Goal: Task Accomplishment & Management: Complete application form

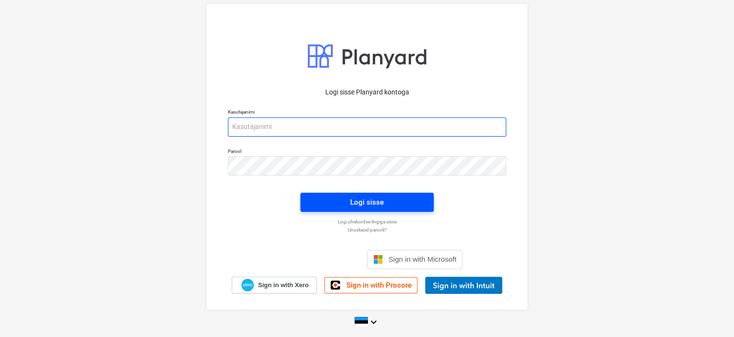
type input "[EMAIL_ADDRESS][DOMAIN_NAME]"
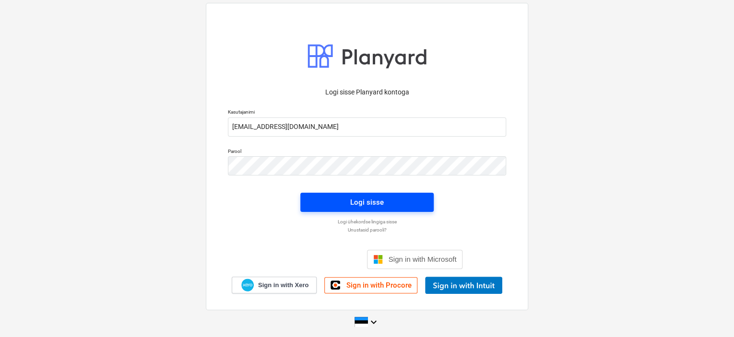
click at [397, 203] on span "Logi sisse" at bounding box center [367, 202] width 110 height 12
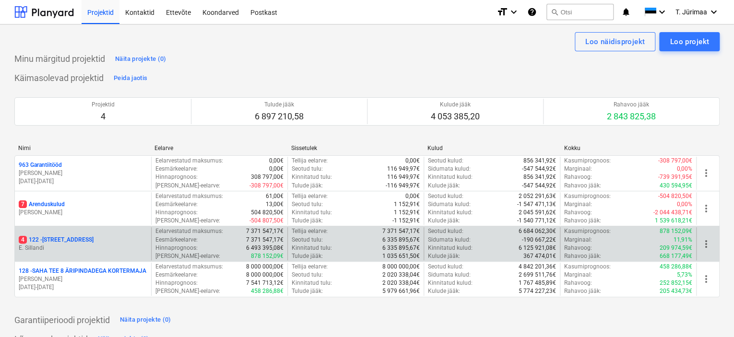
click at [88, 248] on p "E. Sillandi" at bounding box center [83, 248] width 129 height 8
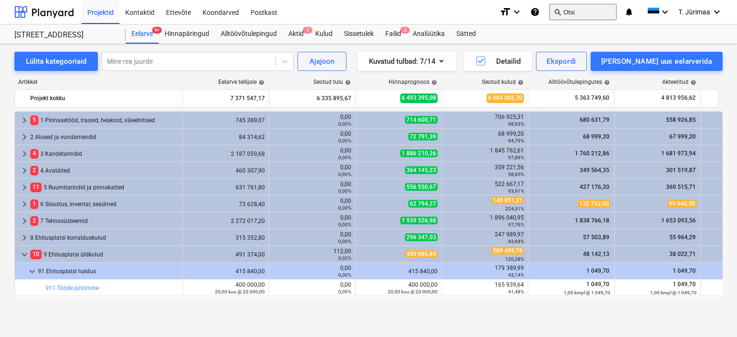
scroll to position [284, 0]
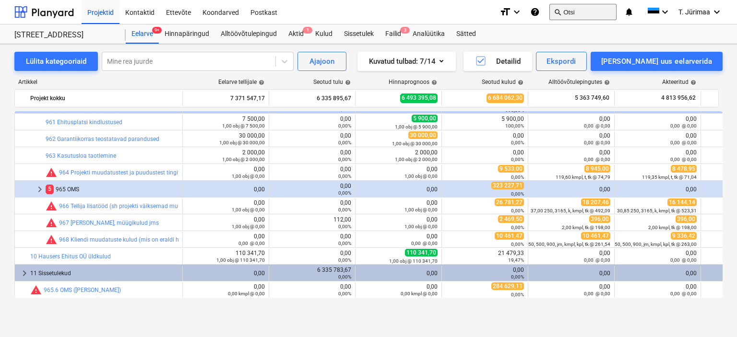
click at [580, 15] on button "search Otsi" at bounding box center [582, 12] width 67 height 16
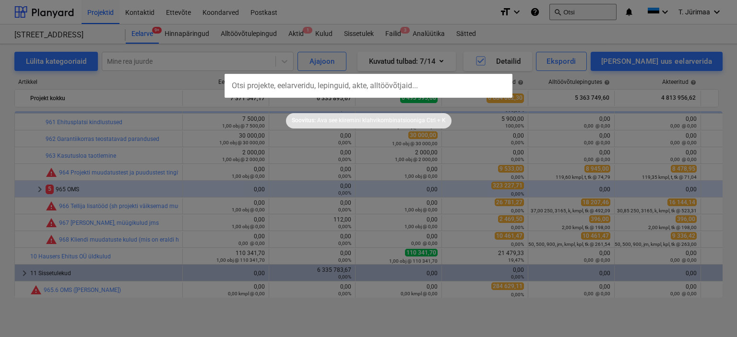
type input "22824"
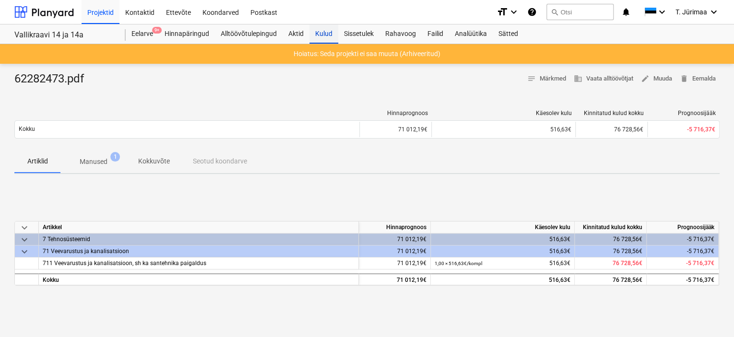
click at [316, 36] on div "Kulud" at bounding box center [324, 33] width 29 height 19
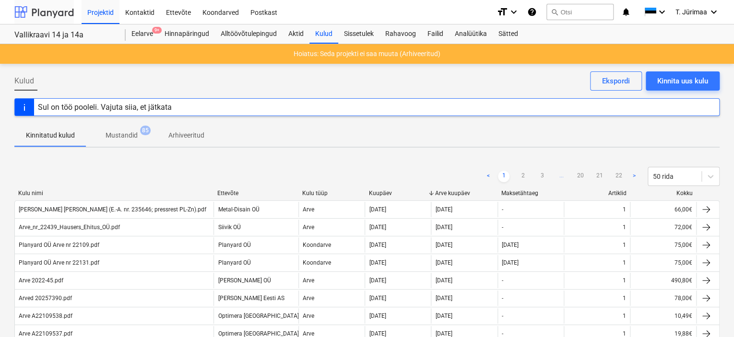
click at [71, 11] on div at bounding box center [44, 12] width 60 height 24
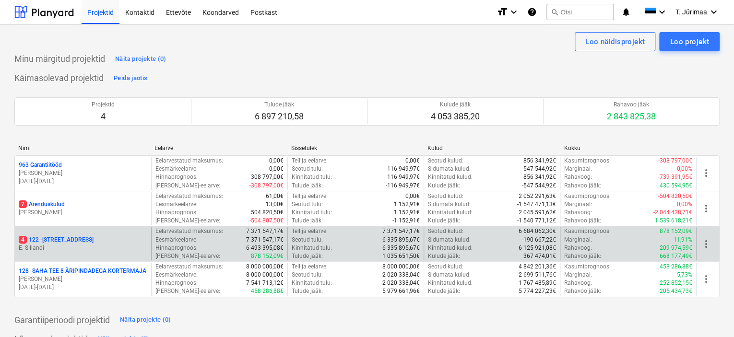
click at [105, 238] on div "4 122 - [STREET_ADDRESS]" at bounding box center [83, 240] width 129 height 8
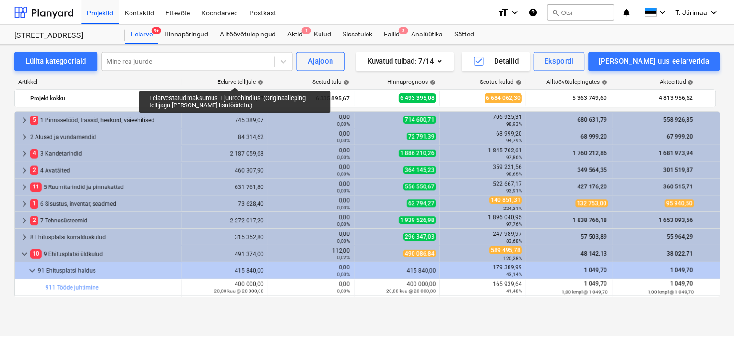
scroll to position [284, 0]
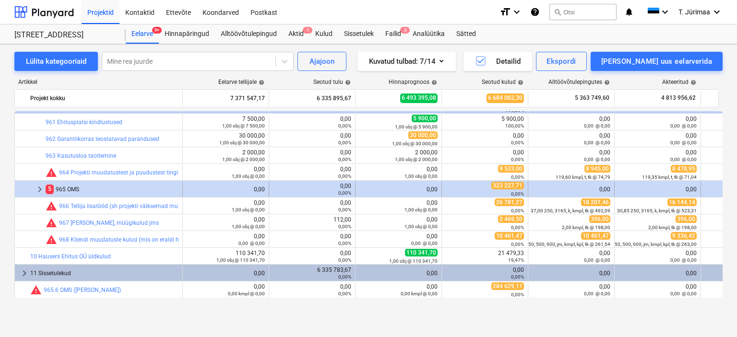
click at [39, 186] on span "keyboard_arrow_right" at bounding box center [40, 190] width 12 height 12
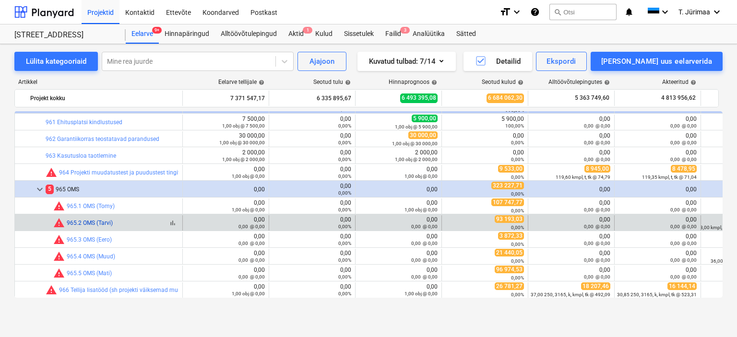
click at [98, 225] on link "965.2 OMS (Tarvi)" at bounding box center [90, 223] width 46 height 7
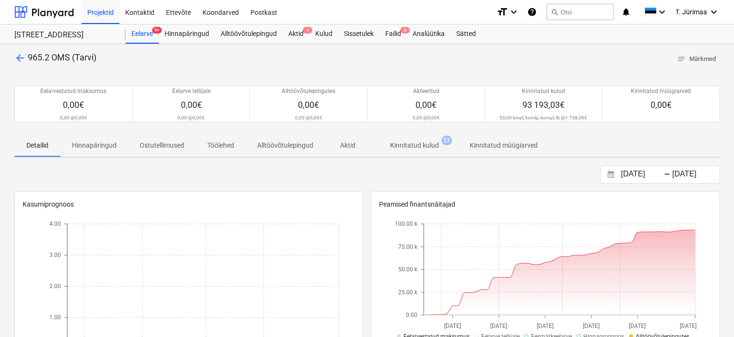
click at [422, 144] on p "Kinnitatud kulud" at bounding box center [414, 146] width 49 height 10
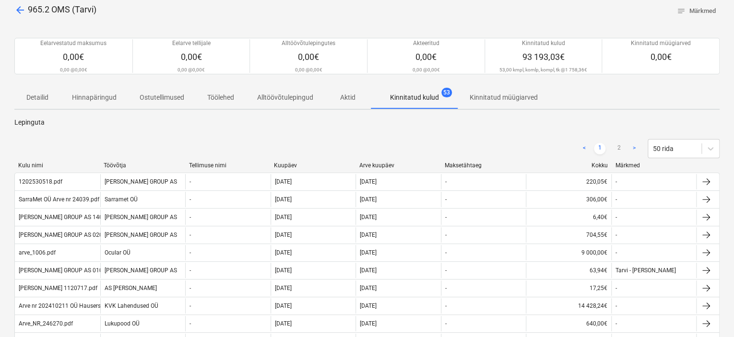
scroll to position [48, 0]
click at [290, 167] on div "Kuupäev" at bounding box center [313, 165] width 78 height 7
click at [293, 163] on div "Kuupäev" at bounding box center [313, 165] width 78 height 7
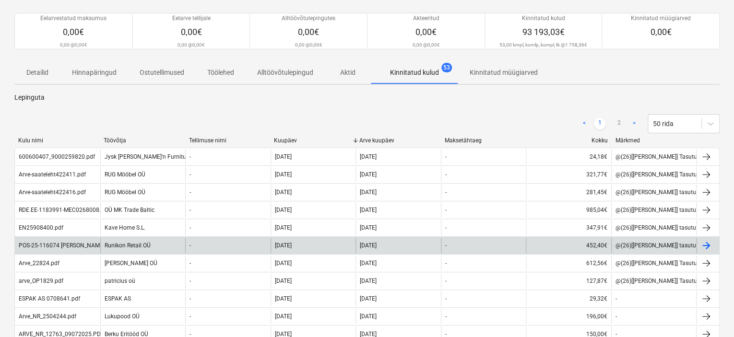
scroll to position [74, 0]
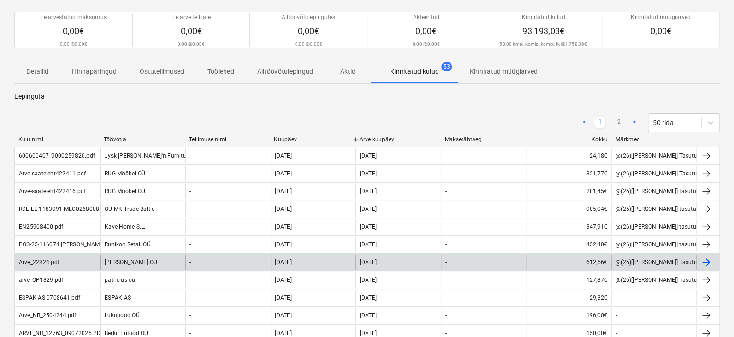
click at [167, 264] on div "[PERSON_NAME] OÜ" at bounding box center [142, 262] width 85 height 15
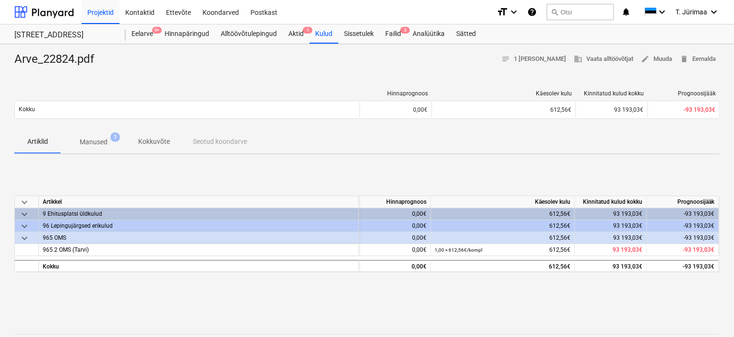
click at [96, 136] on span "Manused 1" at bounding box center [93, 141] width 66 height 17
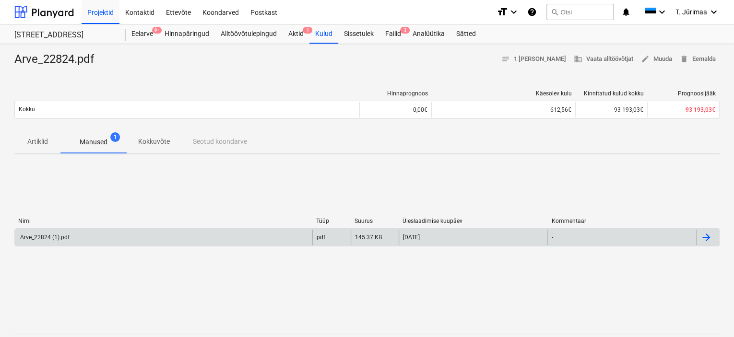
click at [242, 233] on div "Arve_22824 (1).pdf" at bounding box center [164, 237] width 298 height 15
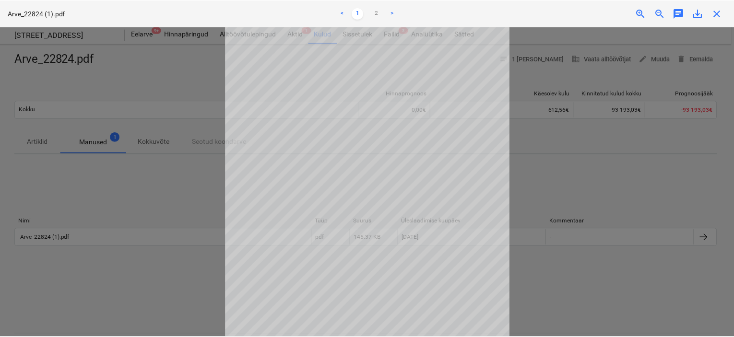
scroll to position [96, 0]
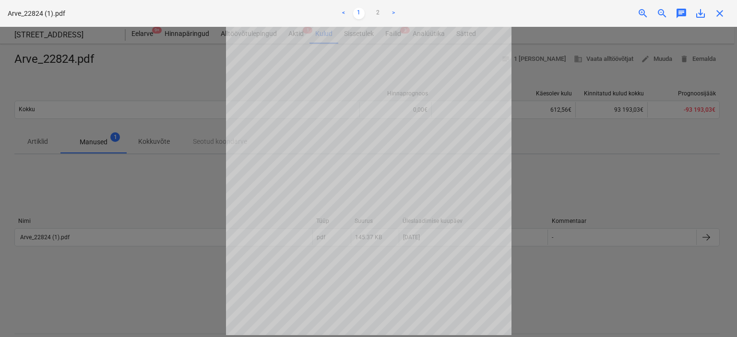
click at [575, 195] on div at bounding box center [368, 182] width 737 height 311
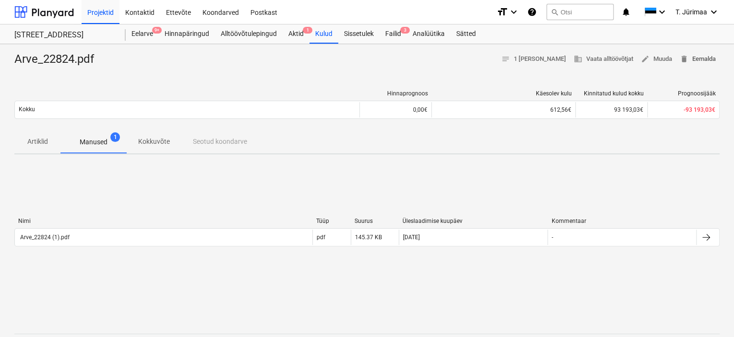
click at [698, 62] on span "delete Eemalda" at bounding box center [698, 59] width 36 height 11
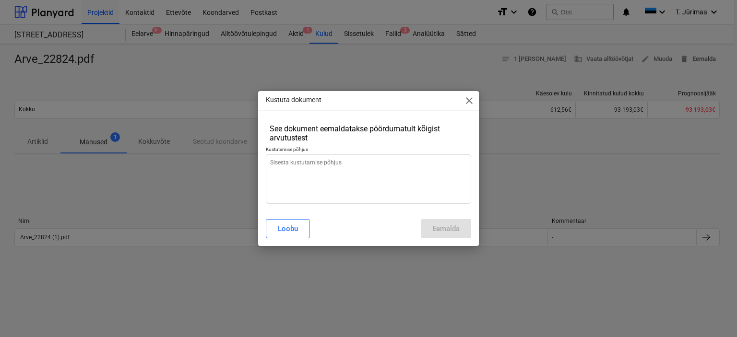
type textarea "x"
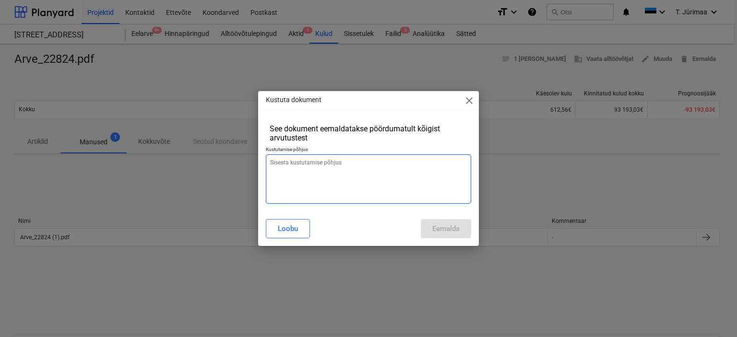
click at [407, 162] on textarea at bounding box center [369, 179] width 206 height 49
type textarea "K"
type textarea "x"
type textarea "KM"
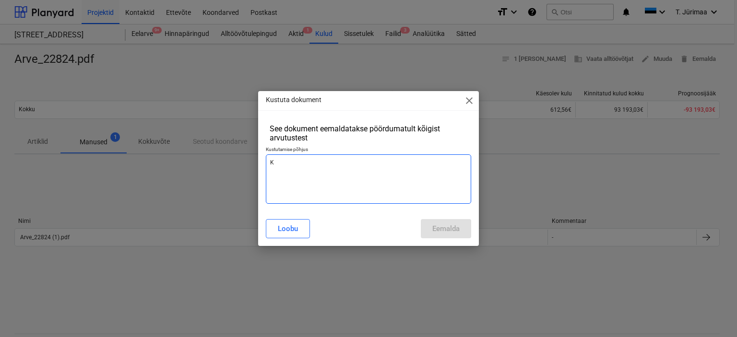
type textarea "x"
type textarea "KM"
type textarea "x"
type textarea "KM v"
type textarea "x"
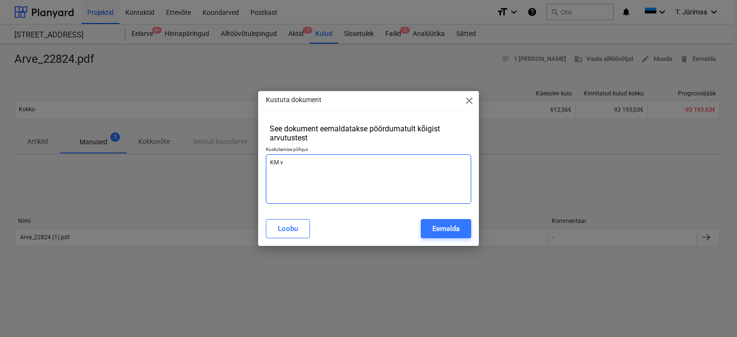
type textarea "KM va"
type textarea "x"
type textarea "KM var"
type textarea "x"
type textarea "[PERSON_NAME]"
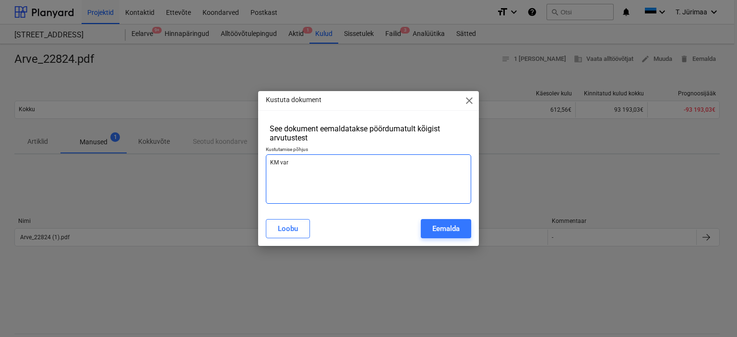
type textarea "x"
type textarea "KM var"
type textarea "x"
type textarea "KM va"
type textarea "x"
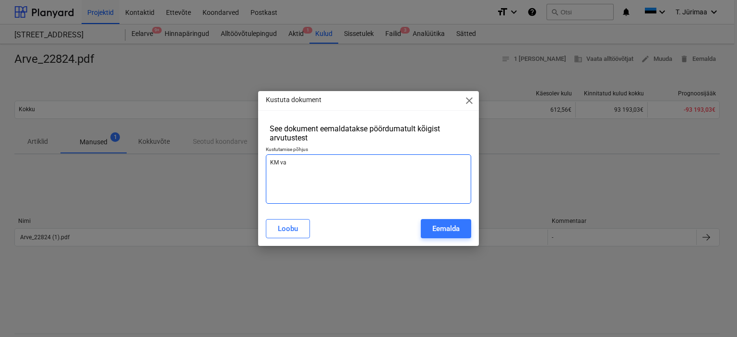
type textarea "KM val"
type textarea "x"
type textarea "KM vale"
type textarea "x"
type textarea "[PERSON_NAME]"
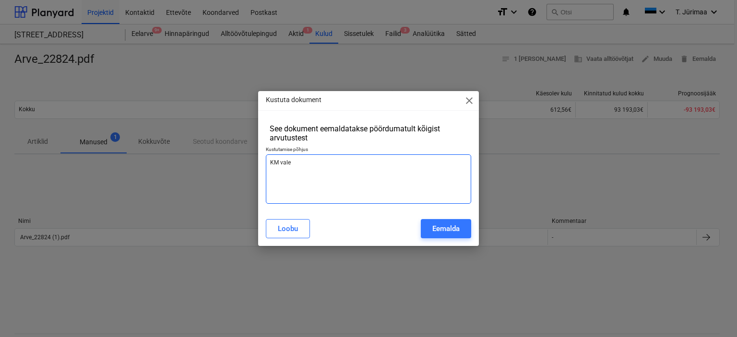
type textarea "x"
type textarea "KM valest"
type textarea "x"
type textarea "KM valesti"
type textarea "x"
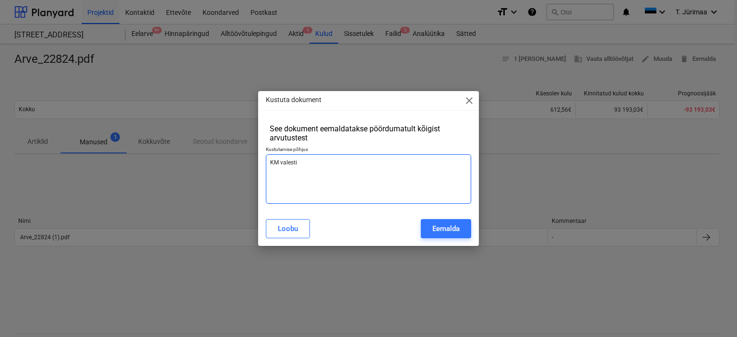
type textarea "KM valesti."
type textarea "x"
type textarea "KM valesti."
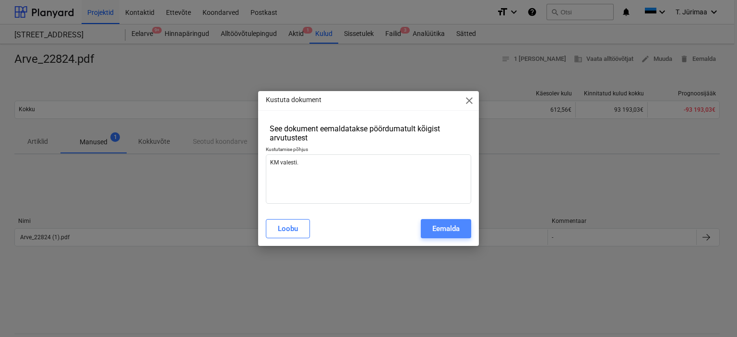
click at [438, 231] on div "Eemalda" at bounding box center [445, 229] width 27 height 12
type textarea "x"
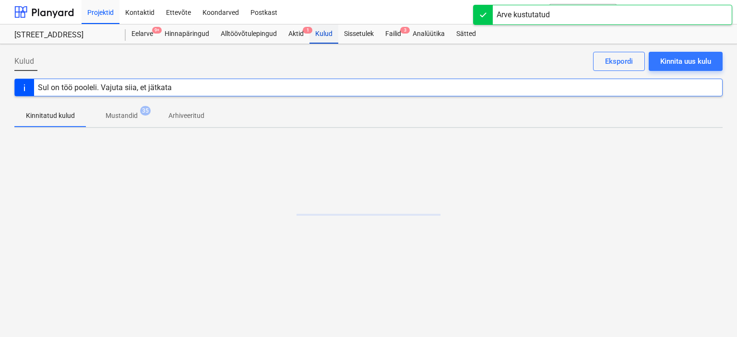
click at [332, 38] on div "Kulud" at bounding box center [324, 33] width 29 height 19
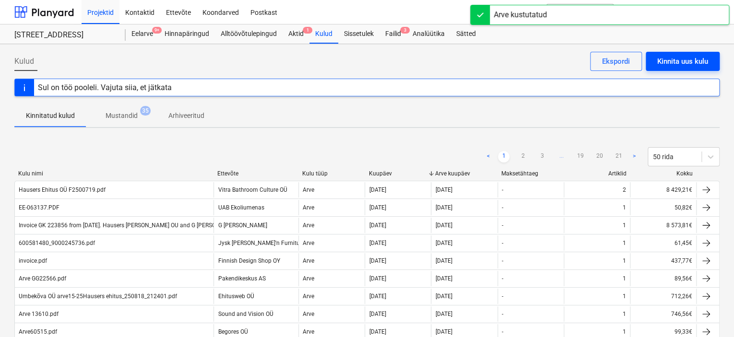
click at [693, 61] on div "Kinnita uus kulu" at bounding box center [682, 61] width 51 height 12
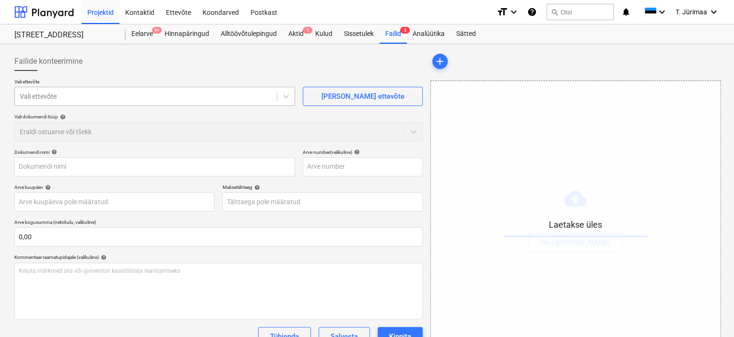
click at [173, 96] on div at bounding box center [146, 97] width 252 height 10
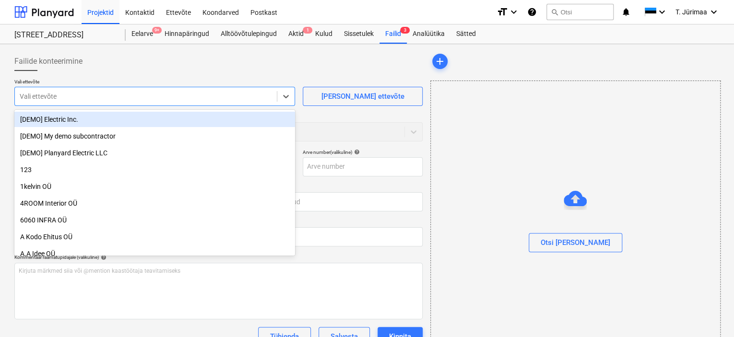
type input "Arve_22824.pdf"
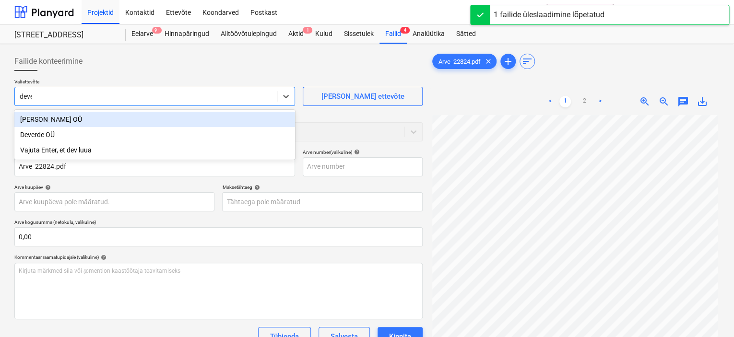
type input "[PERSON_NAME]"
click at [64, 120] on div "[PERSON_NAME] OÜ" at bounding box center [154, 119] width 281 height 15
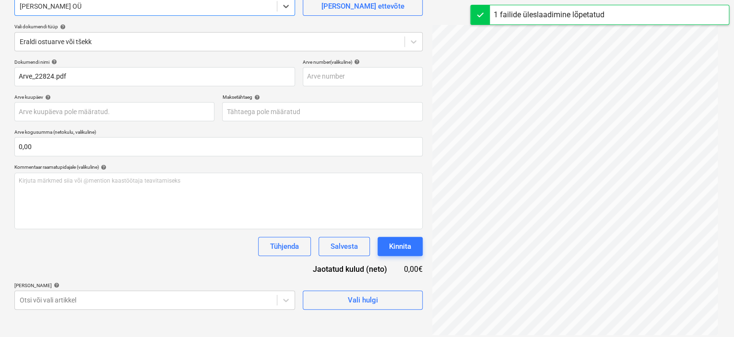
scroll to position [90, 0]
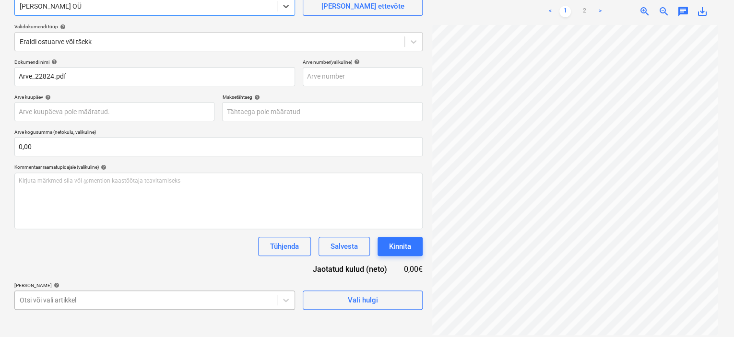
click at [136, 247] on body "Projektid Kontaktid Ettevõte Koondarved Postkast format_size keyboard_arrow_dow…" at bounding box center [367, 78] width 734 height 337
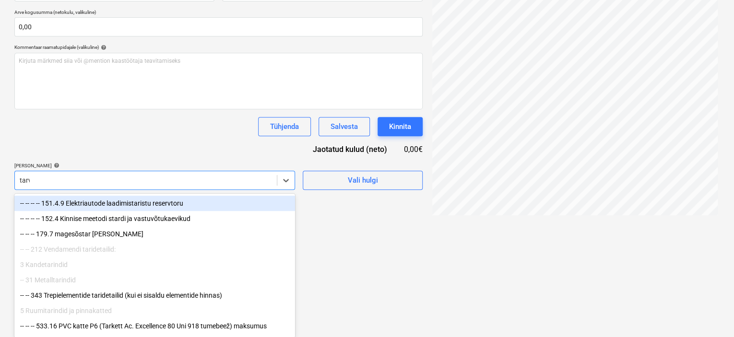
scroll to position [102, 0]
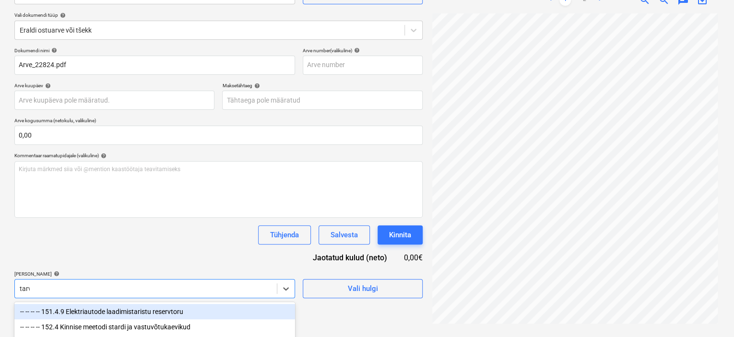
type input "tarvi"
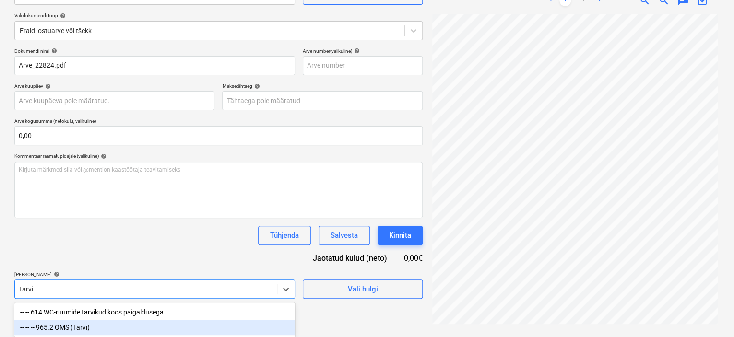
click at [104, 332] on div "-- -- -- 965.2 OMS (Tarvi)" at bounding box center [154, 327] width 281 height 15
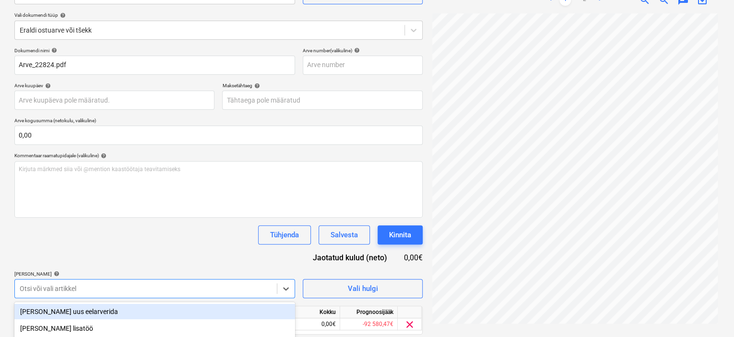
click at [161, 224] on div "Dokumendi nimi help Arve_22824.pdf Arve number (valikuline) help Arve kuupäev h…" at bounding box center [218, 205] width 408 height 314
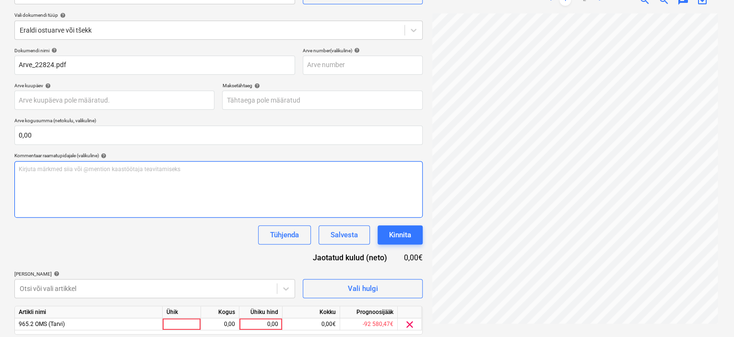
click at [161, 208] on div "Kirjuta märkmed siia või @mention kaastöötaja teavitamiseks ﻿" at bounding box center [218, 189] width 408 height 57
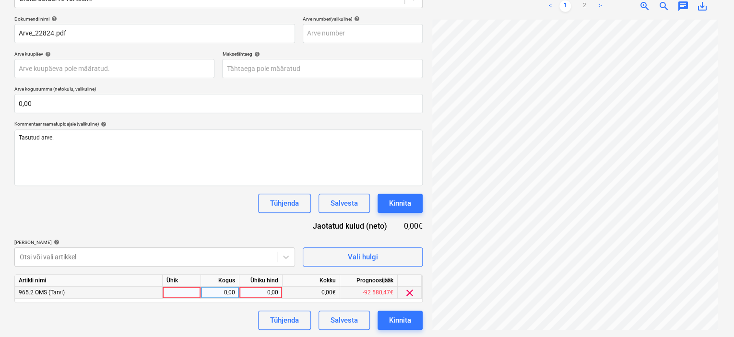
click at [178, 290] on div at bounding box center [182, 293] width 38 height 12
type input "kompl"
click at [261, 293] on div "0,00" at bounding box center [260, 293] width 35 height 12
type input "612,56"
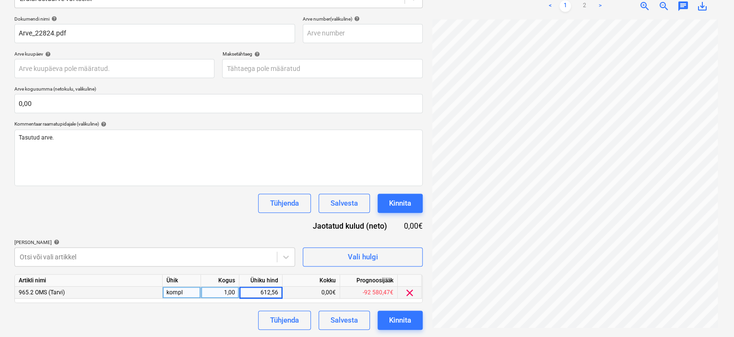
click at [211, 236] on div "Dokumendi nimi help Arve_22824.pdf Arve number (valikuline) help Arve kuupäev h…" at bounding box center [218, 173] width 408 height 314
drag, startPoint x: 405, startPoint y: 324, endPoint x: 200, endPoint y: 191, distance: 244.4
click at [200, 191] on div "Dokumendi nimi help Arve_22824.pdf Arve number (valikuline) help Arve kuupäev h…" at bounding box center [218, 173] width 408 height 314
click at [406, 318] on div "Kinnita" at bounding box center [400, 320] width 22 height 12
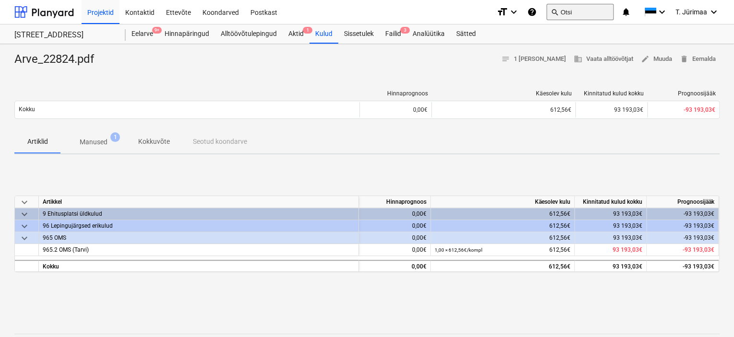
click at [572, 16] on button "search Otsi" at bounding box center [580, 12] width 67 height 16
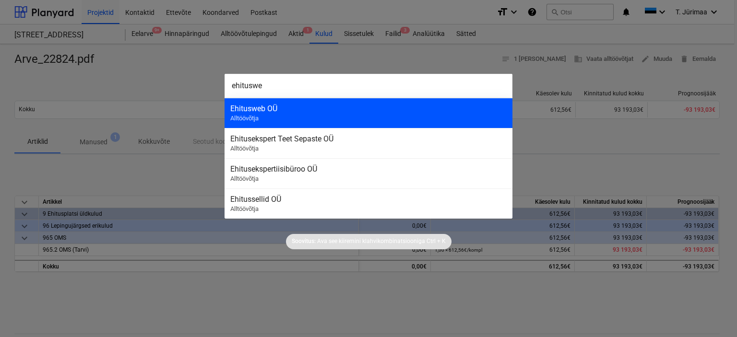
type input "ehituswe"
click at [401, 109] on div "Ehitusweb OÜ" at bounding box center [368, 108] width 276 height 9
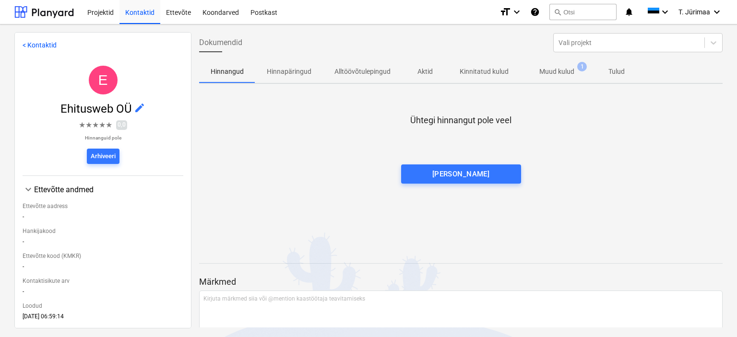
click at [550, 73] on p "Muud kulud" at bounding box center [556, 72] width 35 height 10
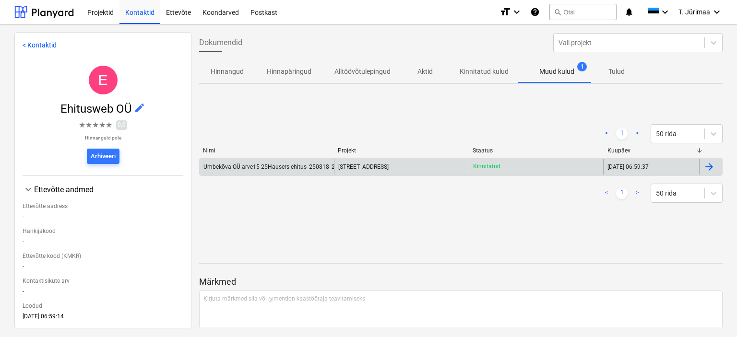
click at [434, 163] on div "[STREET_ADDRESS]" at bounding box center [401, 166] width 134 height 15
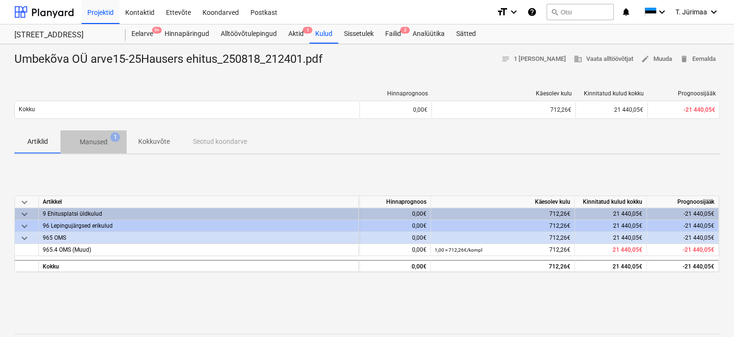
click at [106, 145] on p "Manused" at bounding box center [94, 142] width 28 height 10
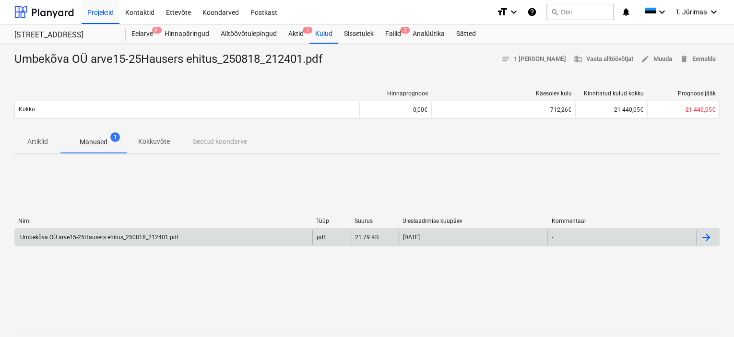
drag, startPoint x: 251, startPoint y: 236, endPoint x: 241, endPoint y: 240, distance: 10.5
click at [241, 240] on div "Umbekõva OÜ arve15-25Hausers ehitus_250818_212401.pdf" at bounding box center [164, 237] width 298 height 15
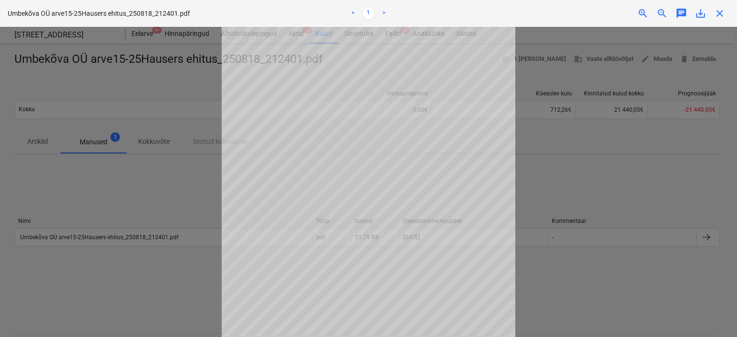
click at [576, 210] on div at bounding box center [368, 182] width 737 height 311
click at [539, 233] on div at bounding box center [368, 182] width 737 height 311
click at [567, 162] on div at bounding box center [368, 182] width 737 height 311
click at [563, 167] on div at bounding box center [368, 182] width 737 height 311
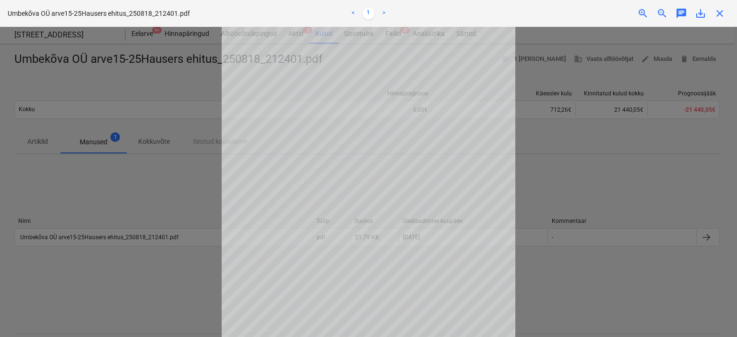
click at [563, 167] on div at bounding box center [368, 182] width 737 height 311
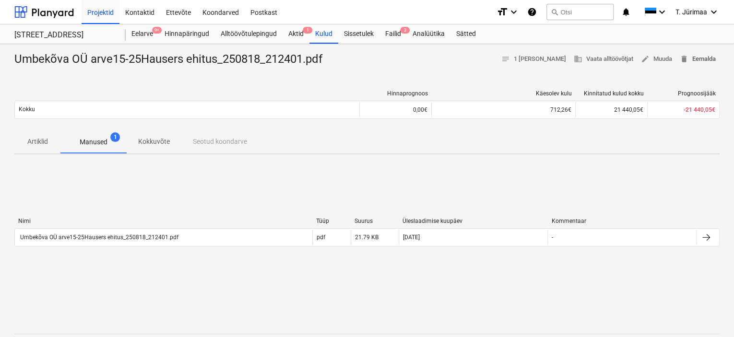
click at [705, 56] on span "delete Eemalda" at bounding box center [698, 59] width 36 height 11
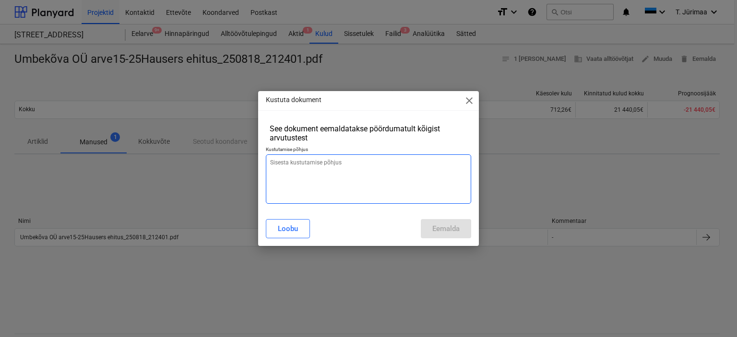
click at [317, 201] on textarea at bounding box center [369, 179] width 206 height 49
type textarea "x"
type textarea "V"
type textarea "x"
type textarea "Va"
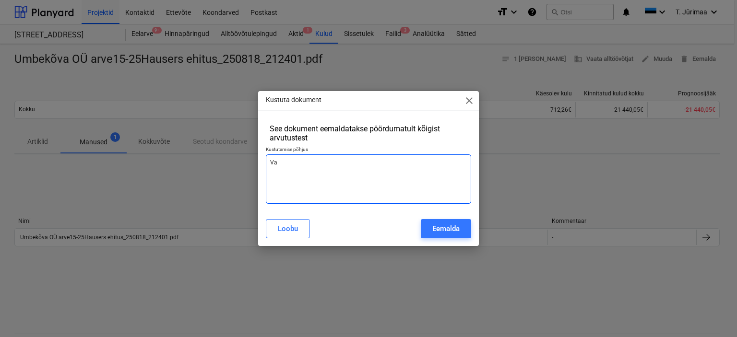
type textarea "x"
type textarea "Val"
type textarea "x"
type textarea "Vale"
type textarea "x"
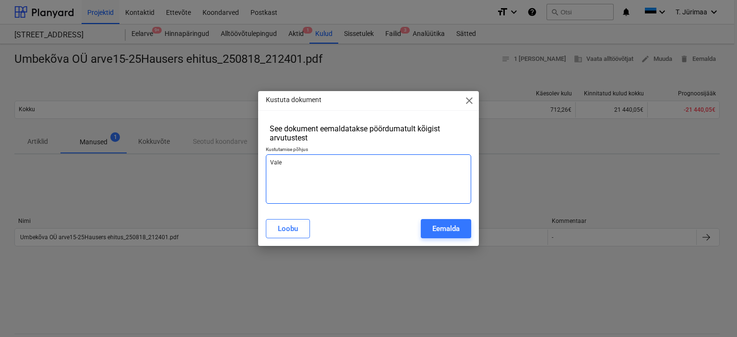
type textarea "Vale"
type textarea "x"
type textarea "Vale"
type textarea "x"
type textarea "Val"
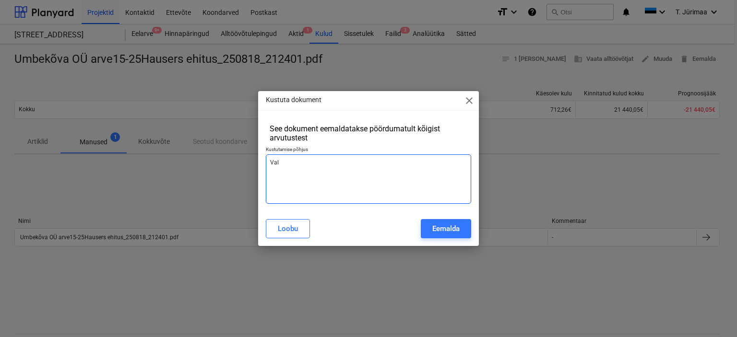
type textarea "x"
type textarea "Va"
type textarea "x"
type textarea "V"
type textarea "x"
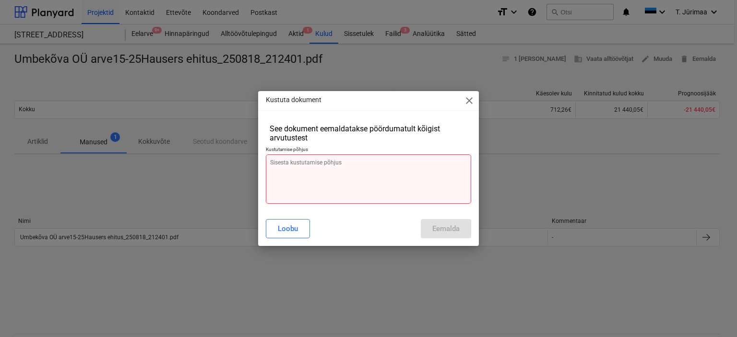
type textarea "x"
type textarea "A"
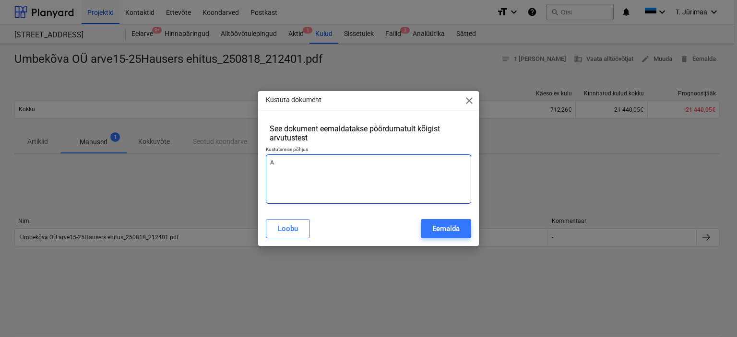
type textarea "x"
type textarea "Ar"
type textarea "x"
type textarea "Arve"
type textarea "x"
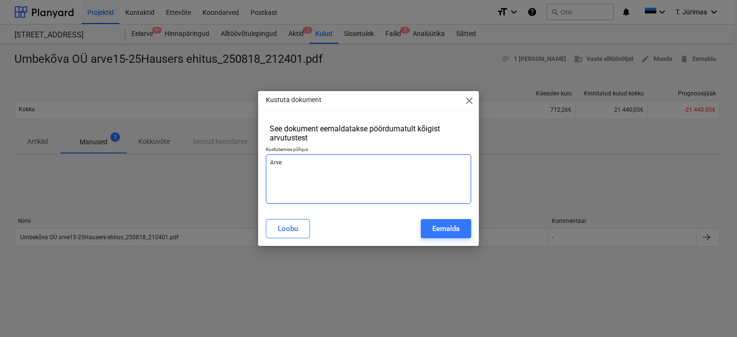
type textarea "[PERSON_NAME]"
type textarea "x"
type textarea "[PERSON_NAME]"
type textarea "x"
type textarea "[PERSON_NAME] K"
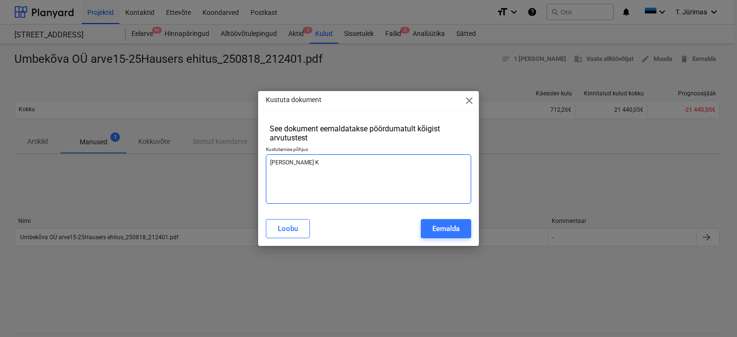
type textarea "x"
type textarea "Arvel KM"
type textarea "x"
type textarea "Arvel KM"
type textarea "x"
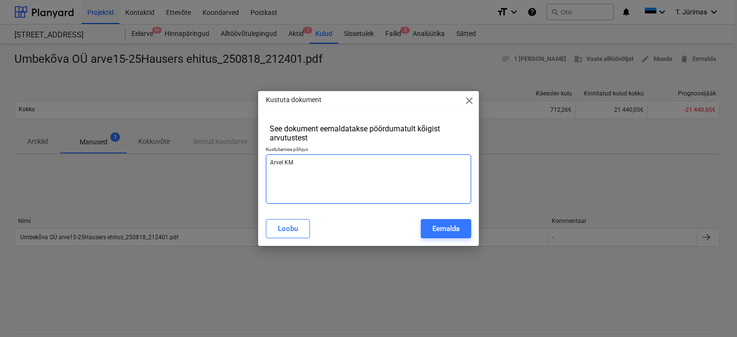
type textarea "Arvel KM v"
type textarea "x"
type textarea "Arvel KM va"
type textarea "x"
type textarea "Arvel KM val"
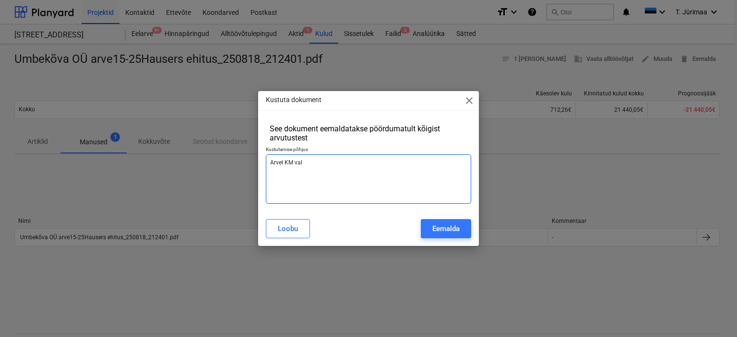
type textarea "x"
type textarea "[PERSON_NAME] [PERSON_NAME]"
type textarea "x"
type textarea "[PERSON_NAME] [PERSON_NAME]."
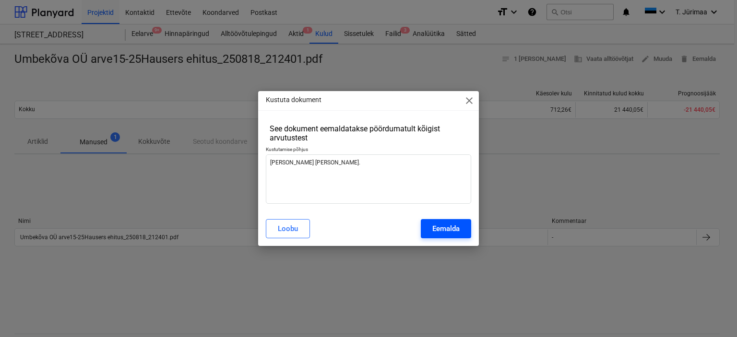
click at [443, 226] on div "Eemalda" at bounding box center [445, 229] width 27 height 12
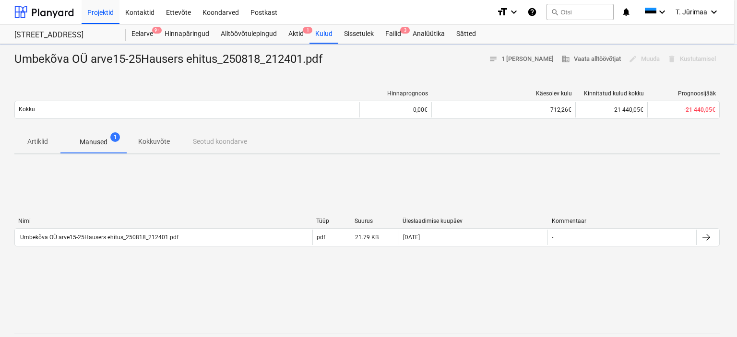
type textarea "x"
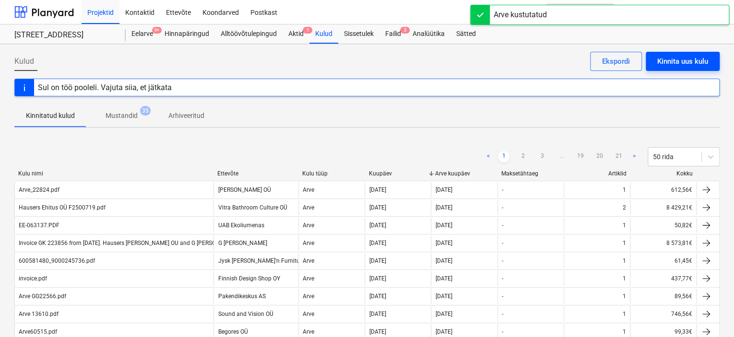
click at [680, 61] on div "Kinnita uus kulu" at bounding box center [682, 61] width 51 height 12
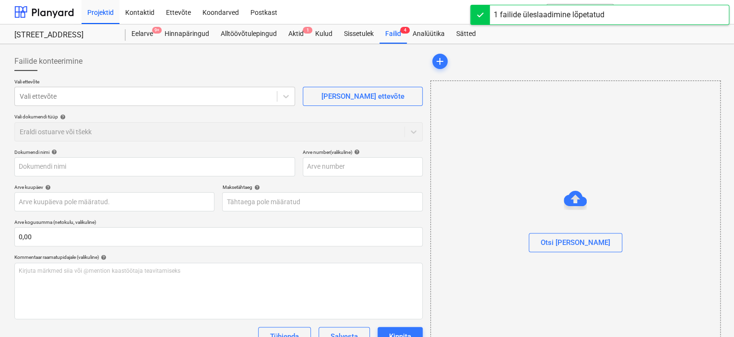
type input "Umbekõva OÜ arve15-25Hausers ehitus_250821_184959.pdf"
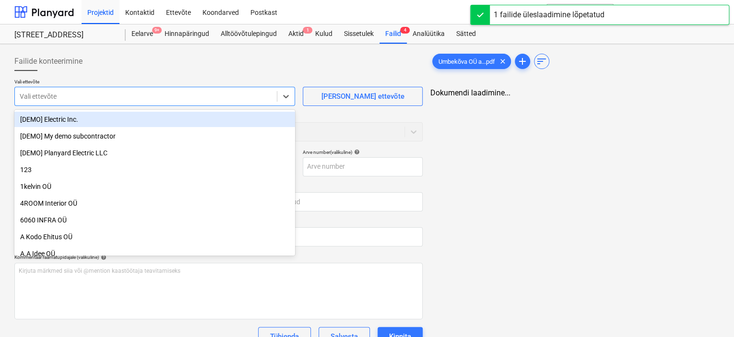
click at [204, 100] on div at bounding box center [146, 97] width 252 height 10
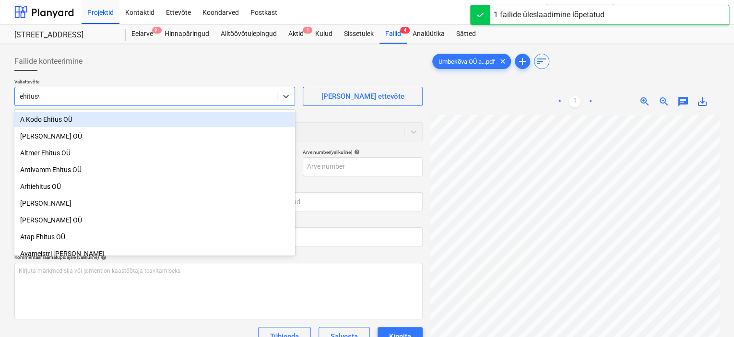
type input "ehituswe"
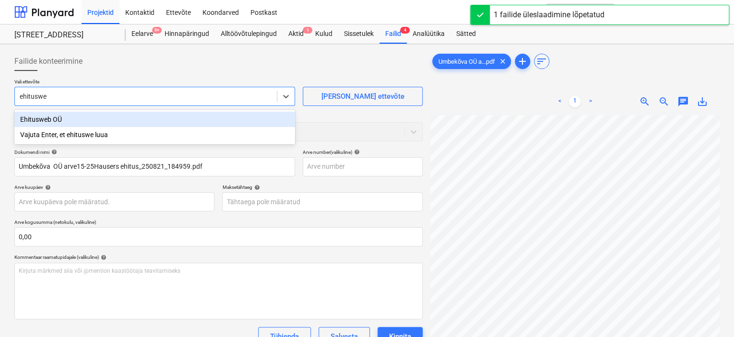
click at [154, 115] on div "Ehitusweb OÜ" at bounding box center [154, 119] width 281 height 15
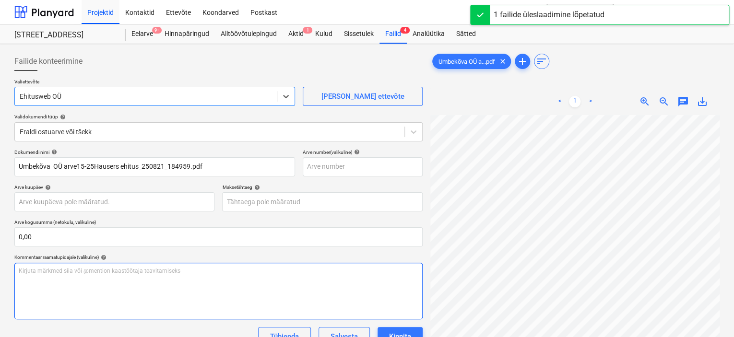
click at [182, 280] on div "Kirjuta märkmed siia või @mention kaastöötaja teavitamiseks ﻿" at bounding box center [218, 291] width 408 height 57
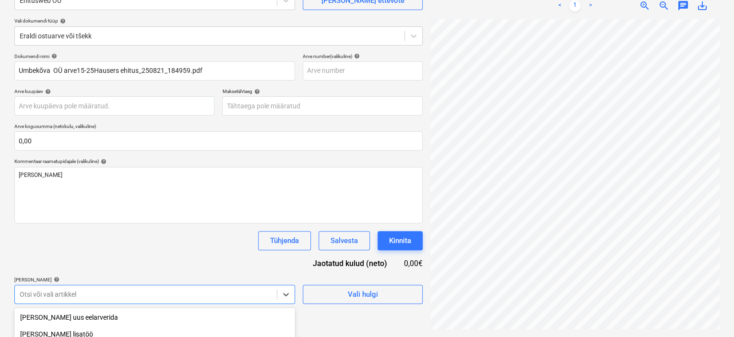
click at [138, 241] on body "Projektid Kontaktid Ettevõte Koondarved Postkast format_size keyboard_arrow_dow…" at bounding box center [367, 72] width 734 height 337
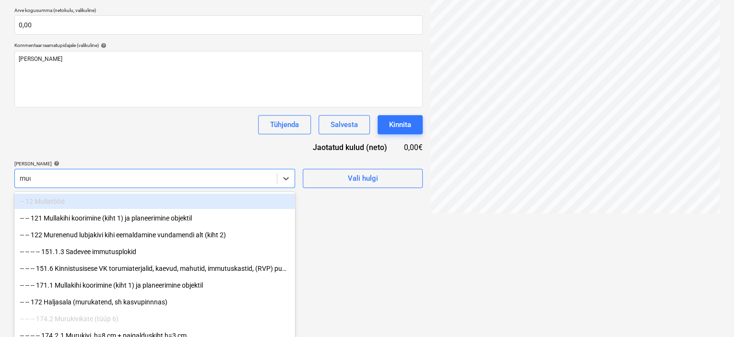
type input "muud"
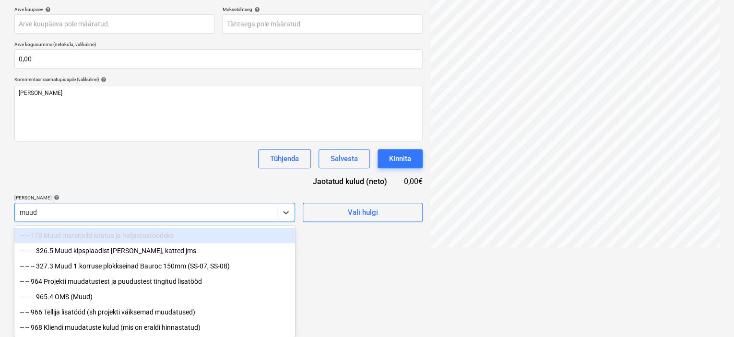
click at [138, 290] on div "-- -- -- 965.4 OMS (Muud)" at bounding box center [154, 296] width 281 height 15
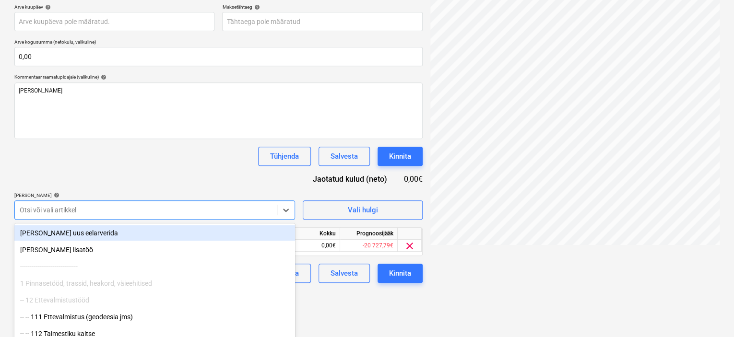
click at [195, 160] on div "Dokumendi nimi help Umbekõva OÜ arve15-25Hausers ehitus_250821_184959.pdf Arve …" at bounding box center [218, 126] width 408 height 314
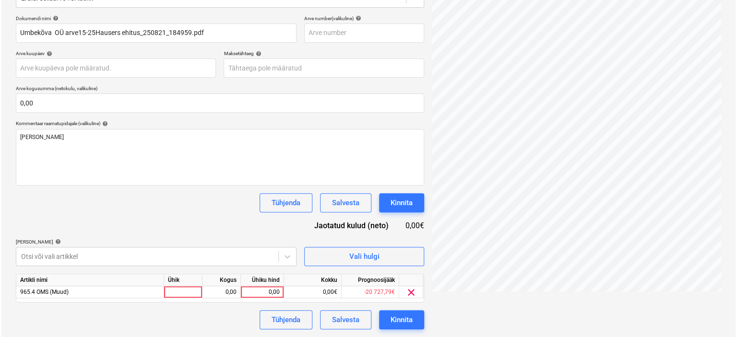
scroll to position [133, 0]
click at [191, 292] on div at bounding box center [182, 293] width 38 height 12
type input "kompl"
type input "712,26"
click at [183, 213] on div "Dokumendi nimi help Umbekõva OÜ arve15-25Hausers ehitus_250821_184959.pdf Arve …" at bounding box center [218, 173] width 408 height 314
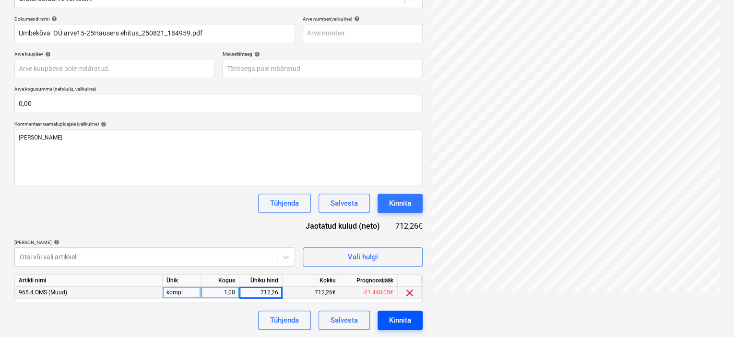
click at [401, 318] on div "Kinnita" at bounding box center [400, 320] width 22 height 12
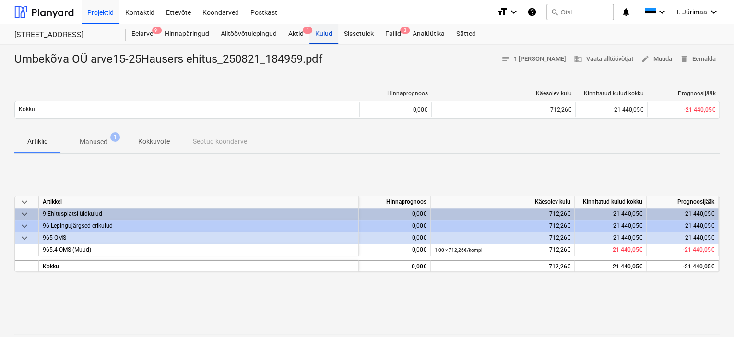
click at [324, 32] on div "Kulud" at bounding box center [324, 33] width 29 height 19
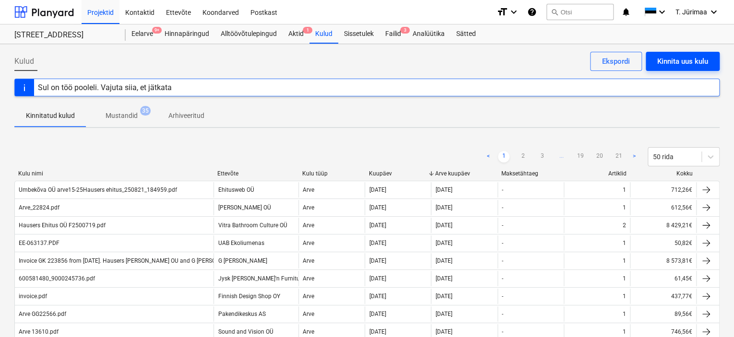
click at [706, 66] on div "Kinnita uus kulu" at bounding box center [682, 61] width 51 height 12
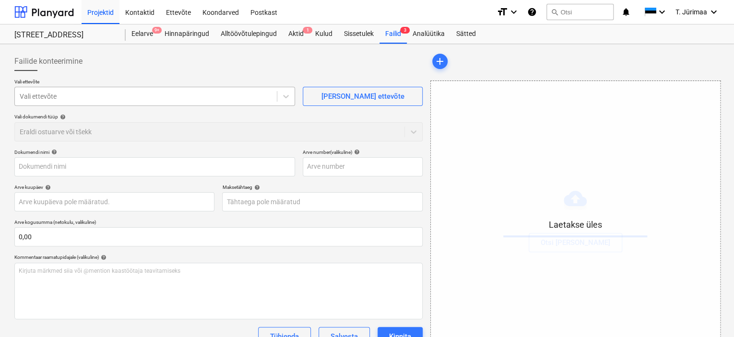
type input "POS-25-124640 [PERSON_NAME] [PERSON_NAME] (peegel).pdf"
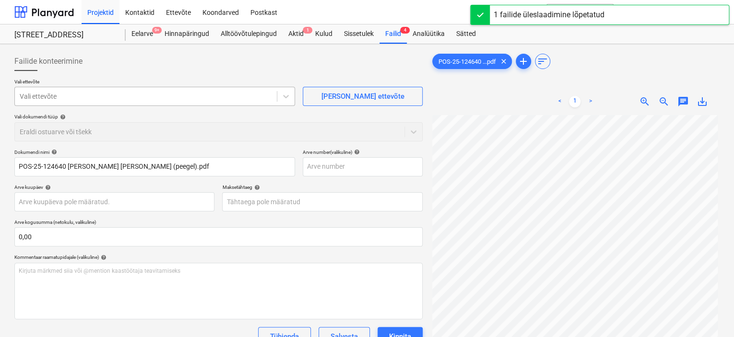
click at [215, 101] on div at bounding box center [146, 97] width 252 height 10
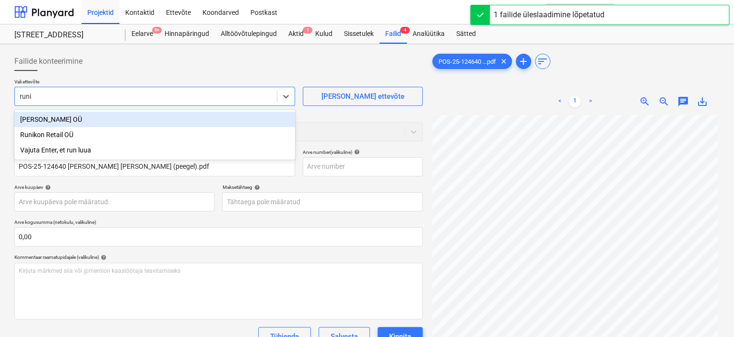
type input "runik"
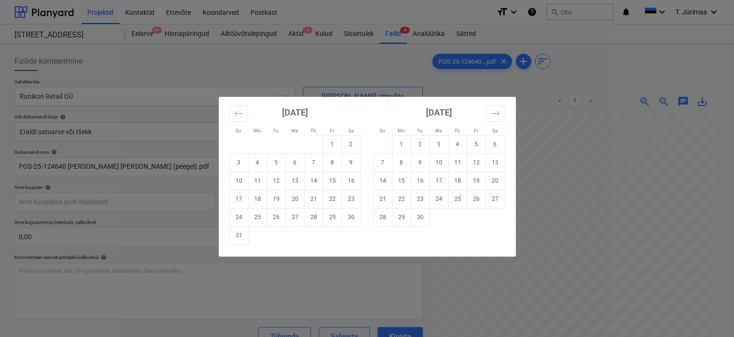
click at [321, 86] on div "Su Mo Tu We Th Fr Sa Su Mo Tu We Th Fr Sa [DATE] 1 2 3 4 5 6 7 8 9 10 11 12 13 …" at bounding box center [367, 168] width 734 height 337
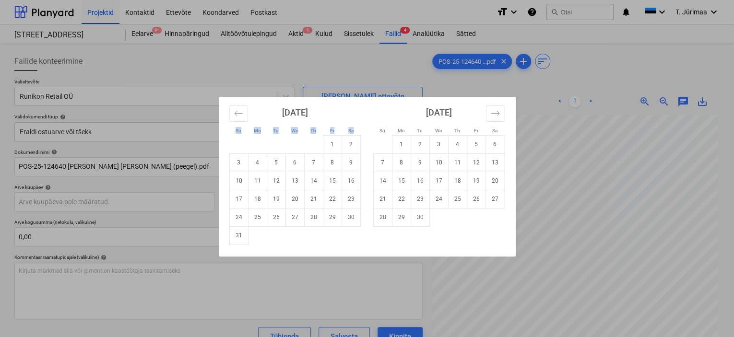
click at [321, 86] on div "Su Mo Tu We Th Fr Sa Su Mo Tu We Th Fr Sa [DATE] 1 2 3 4 5 6 7 8 9 10 11 12 13 …" at bounding box center [367, 168] width 734 height 337
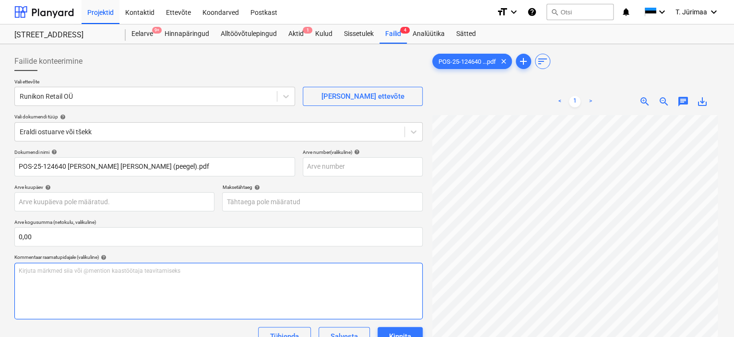
click at [157, 303] on div "Kirjuta märkmed siia või @mention kaastöötaja teavitamiseks ﻿" at bounding box center [218, 291] width 408 height 57
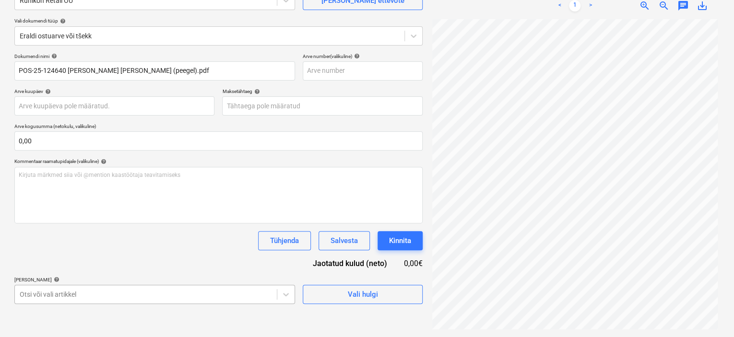
click at [151, 241] on body "Projektid Kontaktid Ettevõte Koondarved Postkast format_size keyboard_arrow_dow…" at bounding box center [367, 72] width 734 height 337
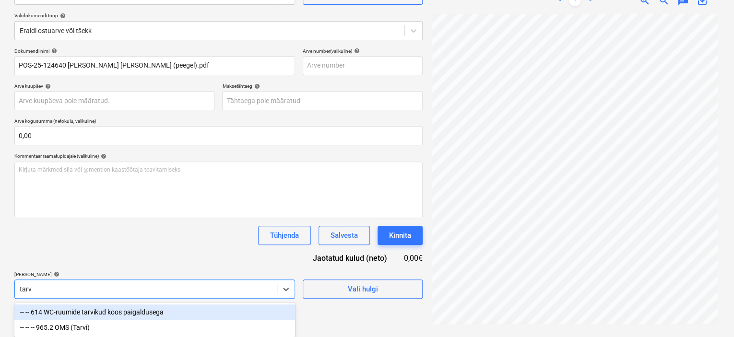
type input "tarvi"
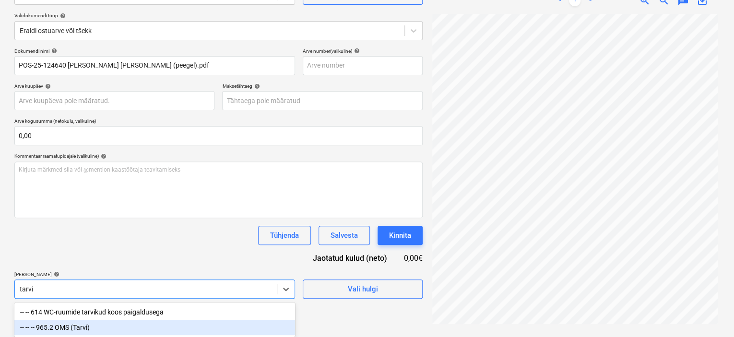
click at [133, 328] on div "-- -- -- 965.2 OMS (Tarvi)" at bounding box center [154, 327] width 281 height 15
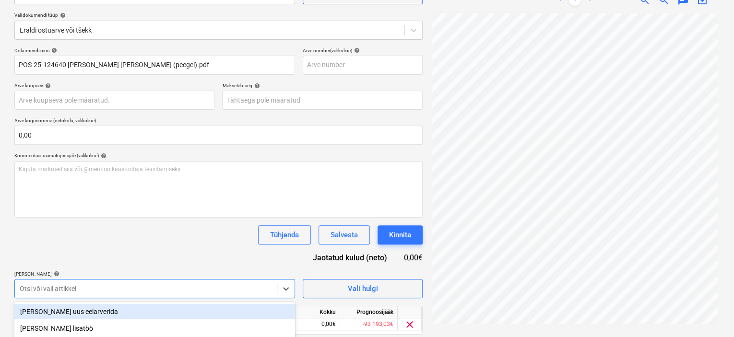
click at [158, 263] on div "Dokumendi nimi help POS-25-124640 [PERSON_NAME] [PERSON_NAME] (peegel).pdf Arve…" at bounding box center [218, 205] width 408 height 314
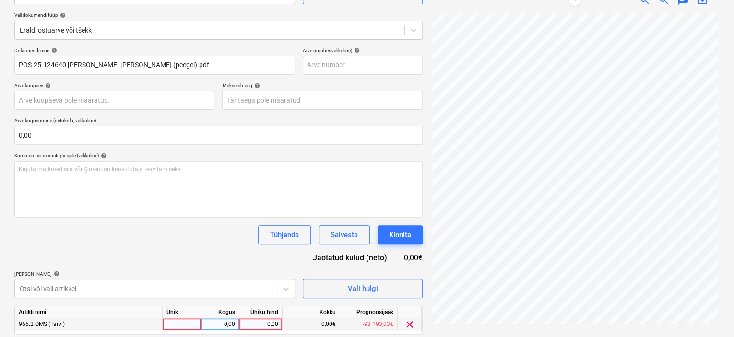
click at [174, 323] on div at bounding box center [182, 325] width 38 height 12
type input "kompl"
type input "56,44"
click at [210, 244] on div "Dokumendi nimi help POS-25-124640 [PERSON_NAME] [PERSON_NAME] (peegel).pdf Arve…" at bounding box center [218, 205] width 408 height 314
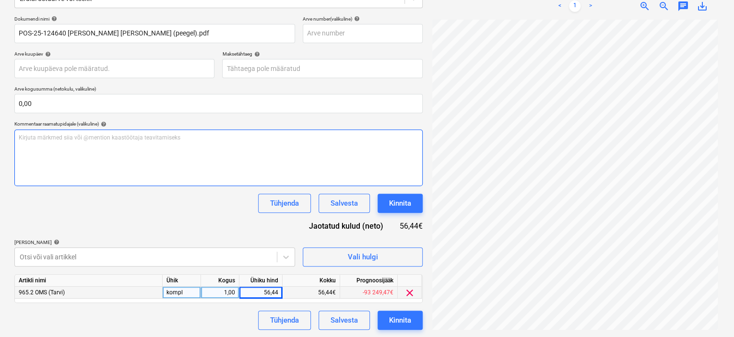
drag, startPoint x: 406, startPoint y: 324, endPoint x: 200, endPoint y: 144, distance: 273.4
click at [200, 144] on div "Dokumendi nimi help POS-25-124640 [PERSON_NAME] [PERSON_NAME] (peegel).pdf Arve…" at bounding box center [218, 173] width 408 height 314
click at [200, 144] on div "Kirjuta märkmed siia või @mention kaastöötaja teavitamiseks ﻿" at bounding box center [218, 158] width 408 height 57
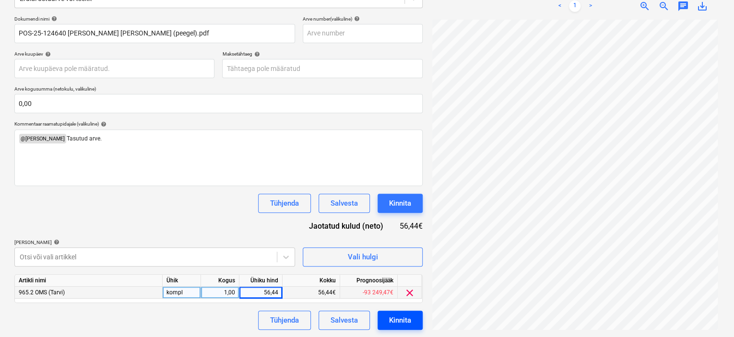
click at [398, 317] on div "Kinnita" at bounding box center [400, 320] width 22 height 12
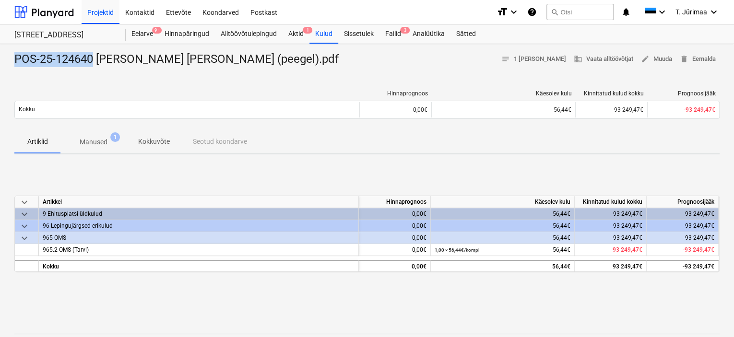
drag, startPoint x: 15, startPoint y: 57, endPoint x: 92, endPoint y: 60, distance: 76.4
click at [92, 60] on div "POS-25-124640 [PERSON_NAME] [PERSON_NAME] (peegel).pdf" at bounding box center [180, 59] width 332 height 15
copy div "POS-25-124640"
click at [329, 43] on div "Kulud" at bounding box center [324, 33] width 29 height 19
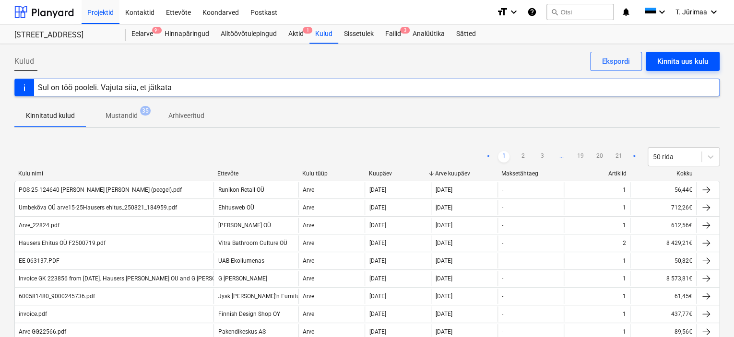
click at [687, 55] on div "Kinnita uus kulu" at bounding box center [682, 61] width 51 height 12
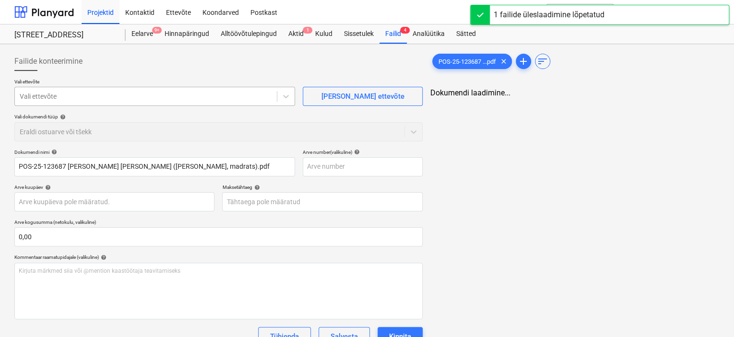
type input "POS-25-123687 [PERSON_NAME] [PERSON_NAME] ([PERSON_NAME], madrats).pdf"
click at [217, 96] on div at bounding box center [146, 97] width 252 height 10
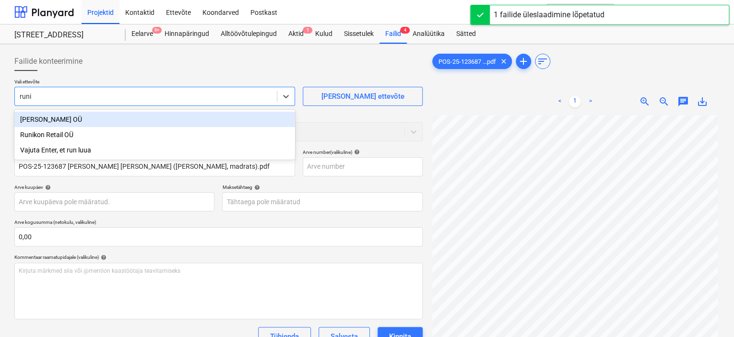
type input "runik"
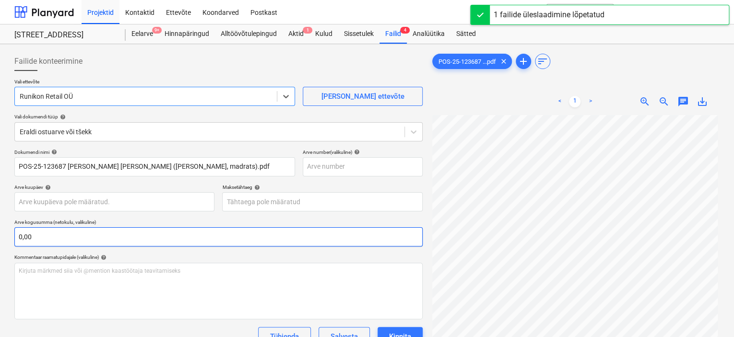
scroll to position [96, 0]
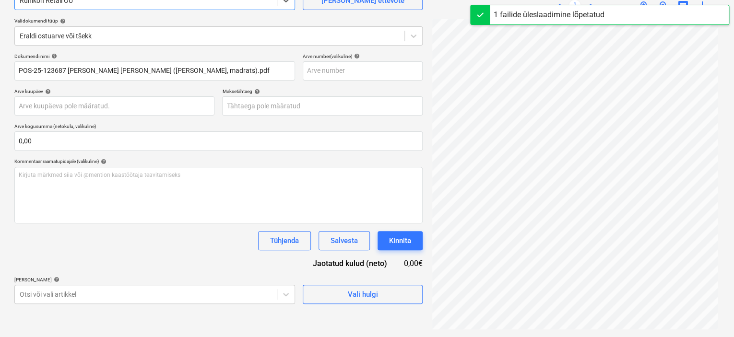
click at [149, 284] on p "[PERSON_NAME] artiklid help" at bounding box center [154, 281] width 281 height 8
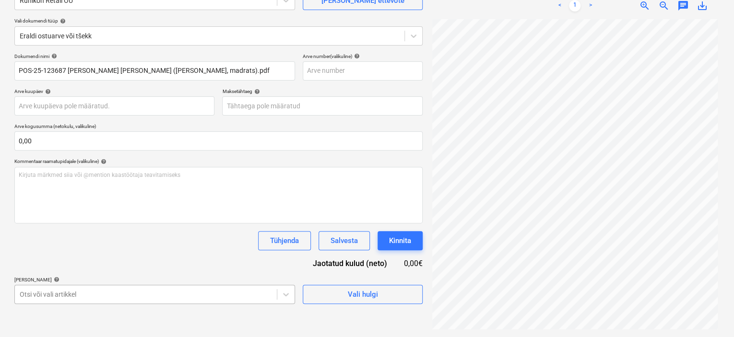
click at [146, 241] on body "Projektid Kontaktid Ettevõte Koondarved Postkast format_size keyboard_arrow_dow…" at bounding box center [367, 72] width 734 height 337
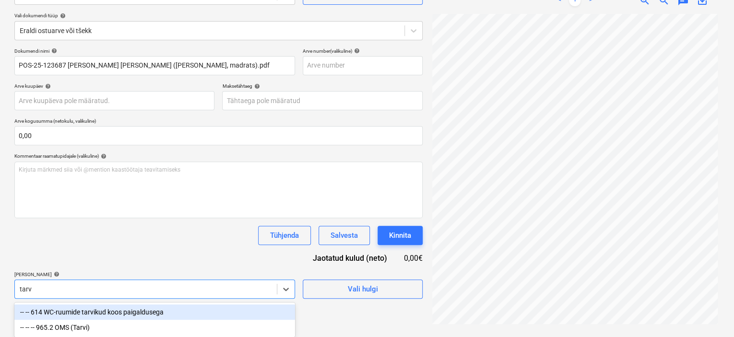
scroll to position [102, 0]
type input "tarvi"
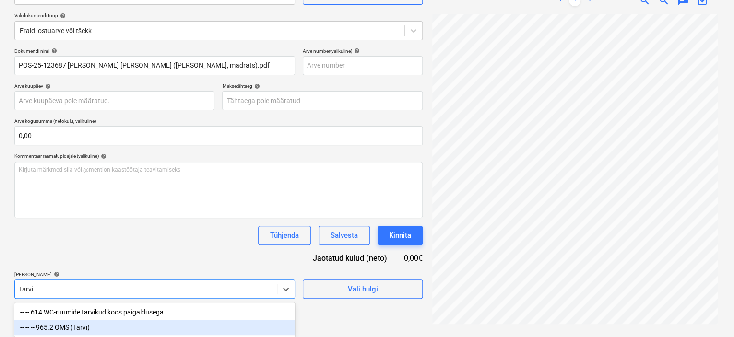
click at [115, 328] on div "-- -- -- 965.2 OMS (Tarvi)" at bounding box center [154, 327] width 281 height 15
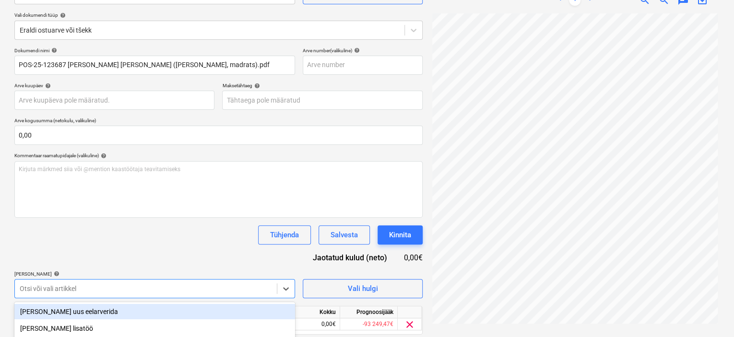
click at [155, 244] on div "Dokumendi nimi help POS-25-123687 [PERSON_NAME] [PERSON_NAME] ([PERSON_NAME], m…" at bounding box center [218, 205] width 408 height 314
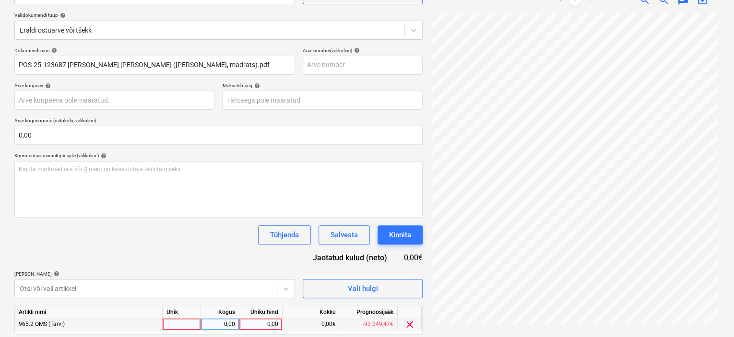
click at [179, 325] on div at bounding box center [182, 325] width 38 height 12
type input "kompl"
type input "474,19"
click at [196, 245] on div "Dokumendi nimi help POS-25-123687 [PERSON_NAME] [PERSON_NAME] ([PERSON_NAME], m…" at bounding box center [218, 205] width 408 height 314
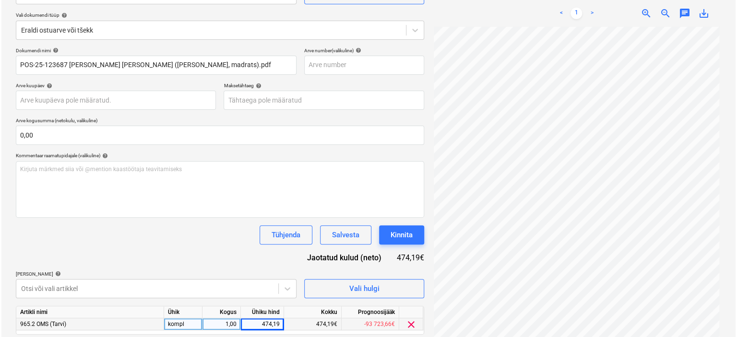
scroll to position [133, 0]
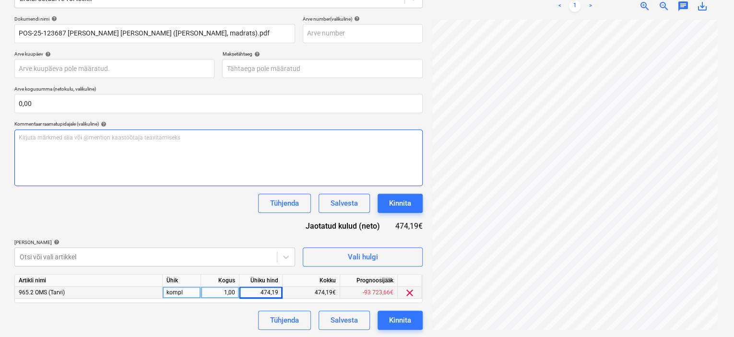
click at [196, 163] on div "Kirjuta märkmed siia või @mention kaastöötaja teavitamiseks ﻿" at bounding box center [218, 158] width 408 height 57
click at [196, 163] on div "﻿ @ [PERSON_NAME] ﻿ ﻿" at bounding box center [218, 158] width 408 height 57
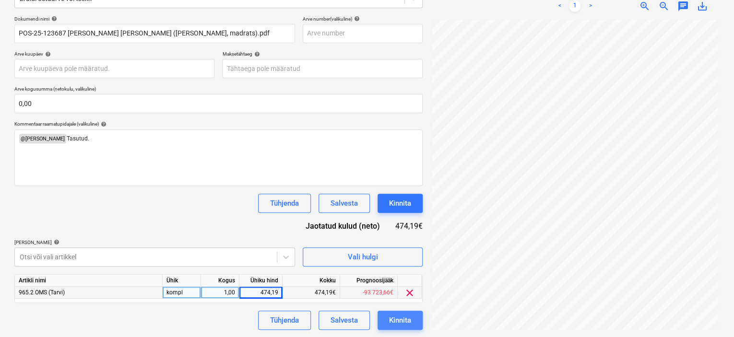
click at [406, 319] on div "Kinnita" at bounding box center [400, 320] width 22 height 12
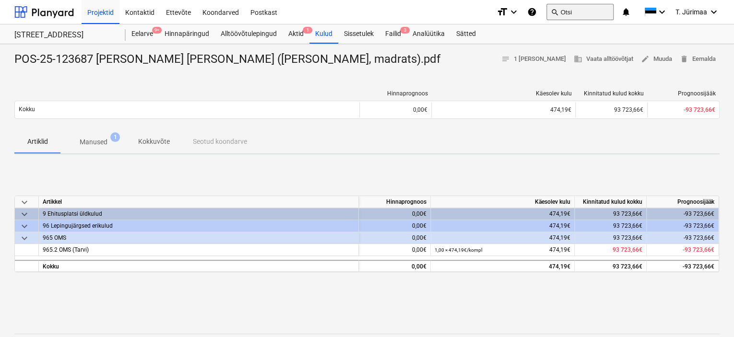
click at [571, 6] on button "search Otsi" at bounding box center [580, 12] width 67 height 16
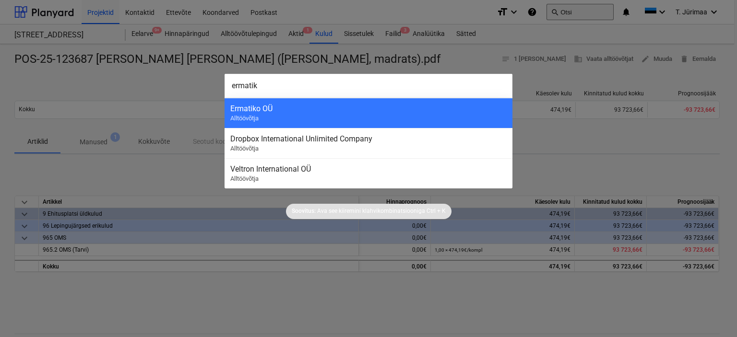
type input "ermatiko"
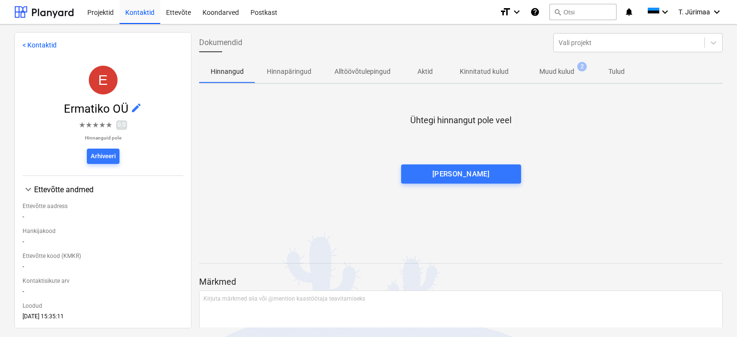
click at [561, 70] on p "Muud kulud" at bounding box center [556, 72] width 35 height 10
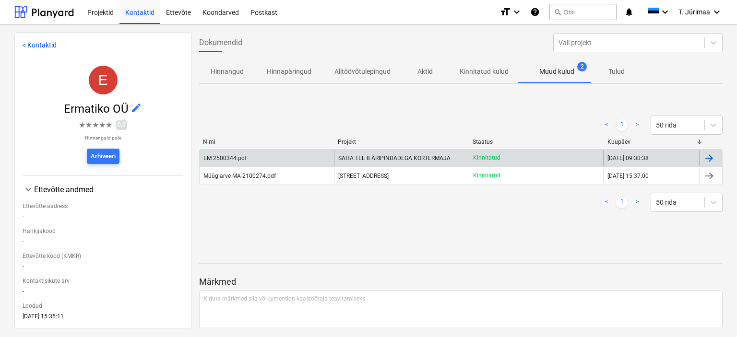
click at [399, 160] on span "SAHA TEE 8 ÄRIPINDADEGA KORTERMAJA" at bounding box center [394, 158] width 112 height 7
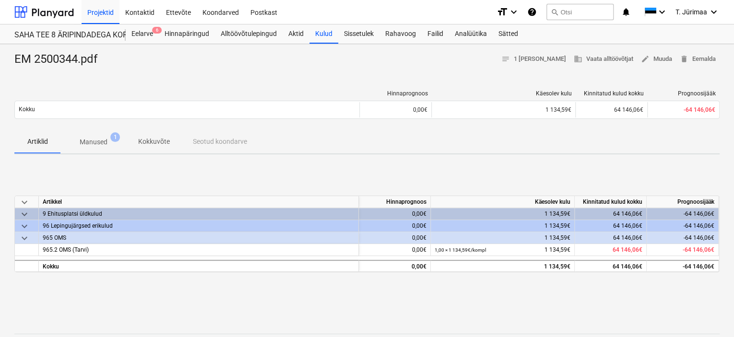
click at [82, 147] on span "Manused 1" at bounding box center [93, 141] width 66 height 17
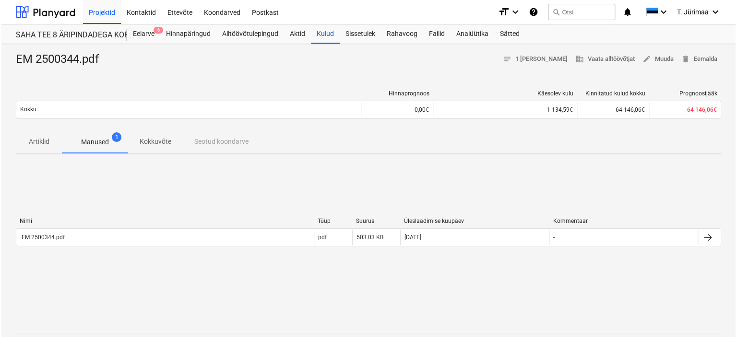
scroll to position [73, 0]
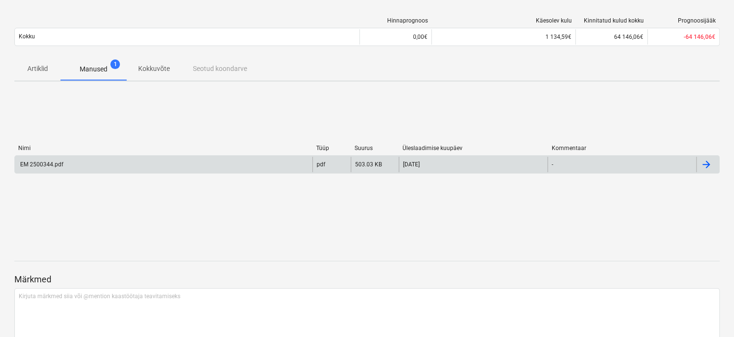
click at [255, 168] on div "EM 2500344.pdf" at bounding box center [164, 164] width 298 height 15
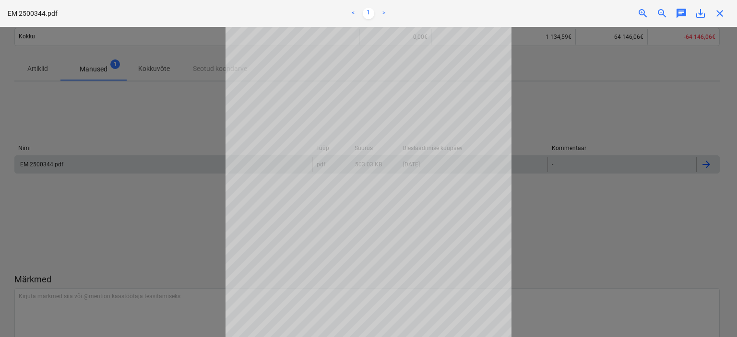
scroll to position [95, 0]
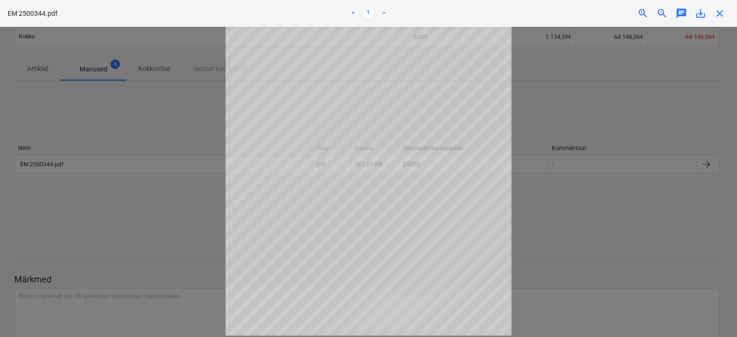
click at [541, 168] on div at bounding box center [368, 182] width 737 height 311
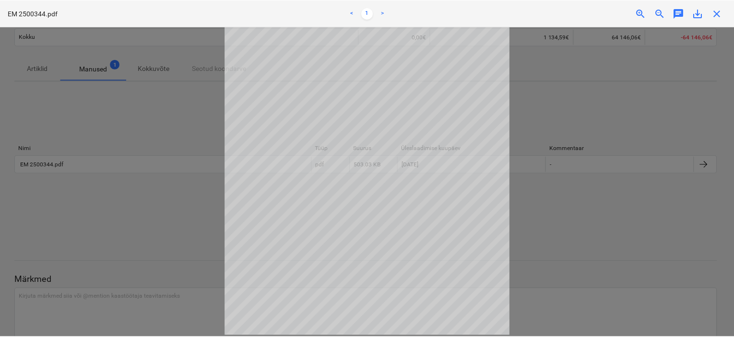
scroll to position [0, 0]
click at [574, 131] on div at bounding box center [368, 182] width 737 height 311
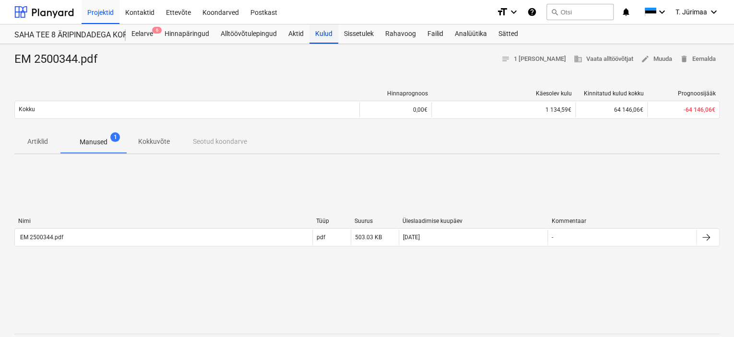
click at [320, 33] on div "Kulud" at bounding box center [324, 33] width 29 height 19
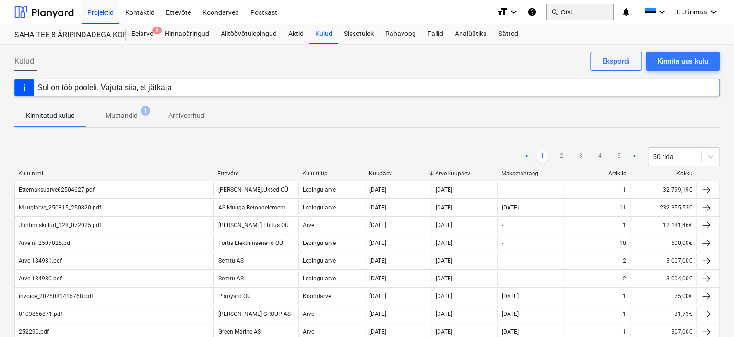
click at [592, 13] on button "search Otsi" at bounding box center [580, 12] width 67 height 16
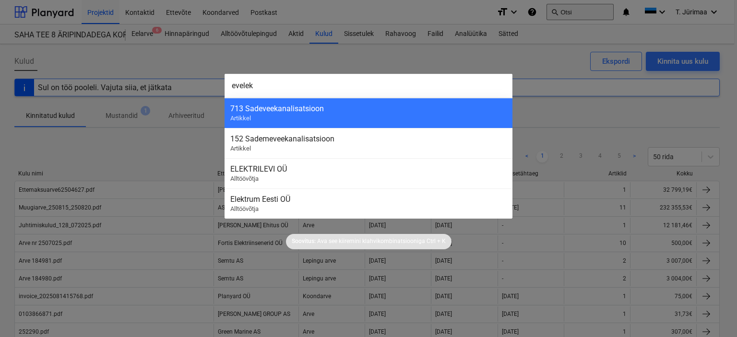
type input "evelekt"
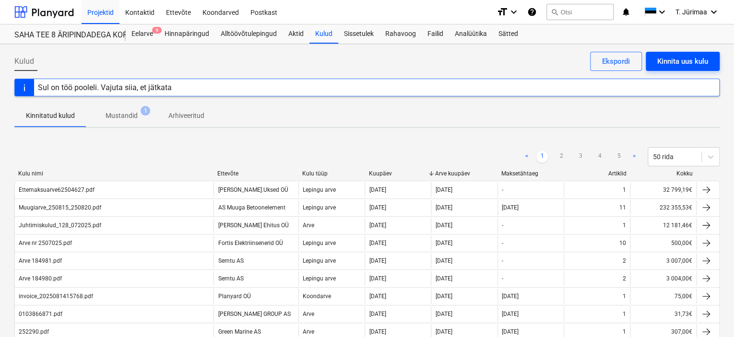
click at [684, 59] on div "Kinnita uus kulu" at bounding box center [682, 61] width 51 height 12
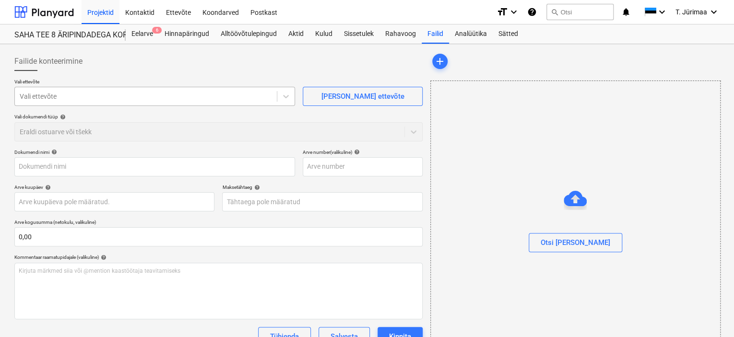
click at [182, 92] on div at bounding box center [146, 97] width 252 height 10
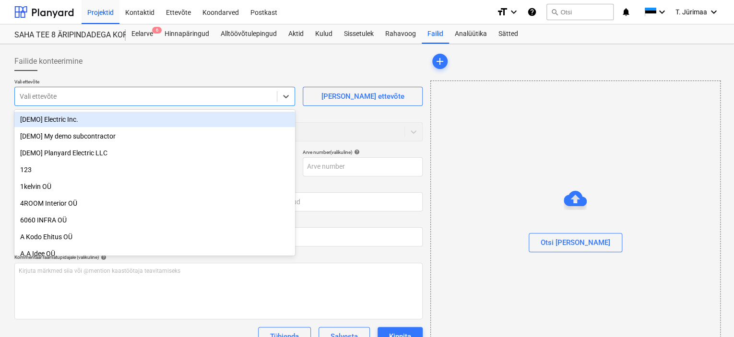
paste input "EVELEKT AS"
type input "EVELEKT AS"
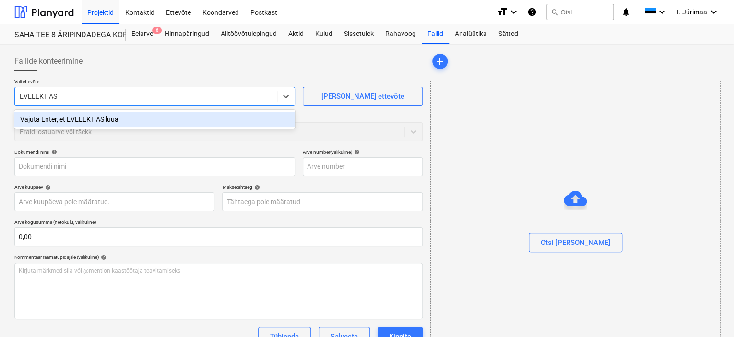
click at [203, 114] on div "Vajuta Enter, et EVELEKT AS luua" at bounding box center [154, 119] width 281 height 15
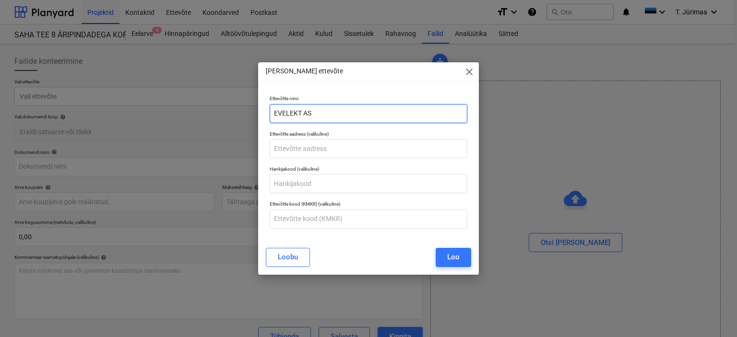
drag, startPoint x: 300, startPoint y: 109, endPoint x: 251, endPoint y: 115, distance: 49.3
click at [251, 115] on div "[PERSON_NAME] ettevõte close Ettevõtte nimi EVELEKT AS Ettevõtte aadress (valik…" at bounding box center [368, 168] width 737 height 337
type input "Evelekt AS"
click at [451, 252] on div "Loo" at bounding box center [453, 257] width 12 height 12
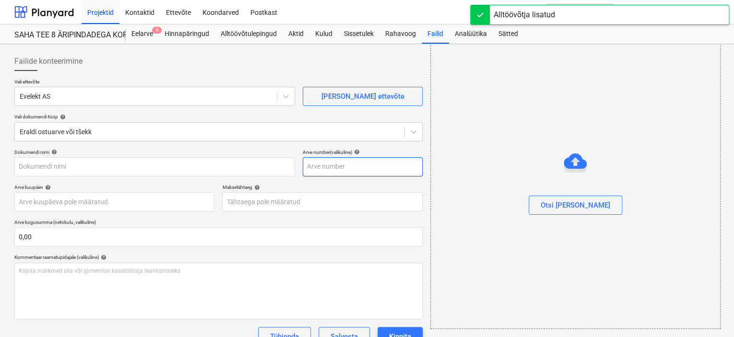
scroll to position [70, 0]
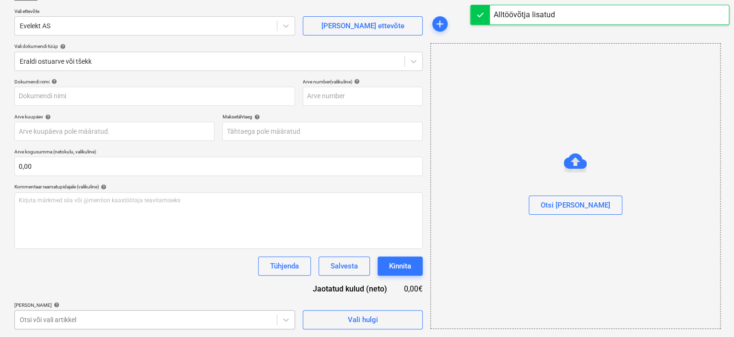
click at [182, 267] on body "Projektid Kontaktid Ettevõte Koondarved Postkast format_size keyboard_arrow_dow…" at bounding box center [367, 97] width 734 height 337
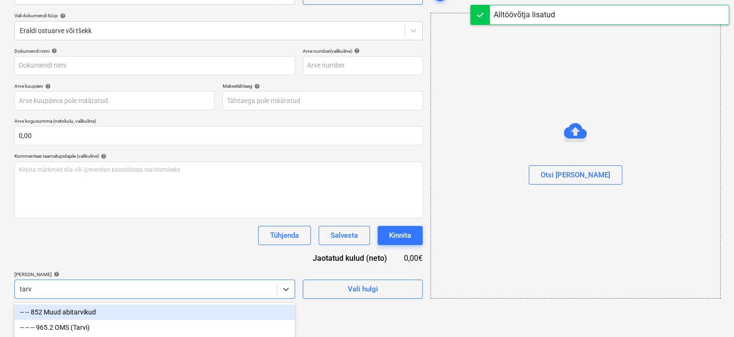
scroll to position [102, 0]
type input "tarvi"
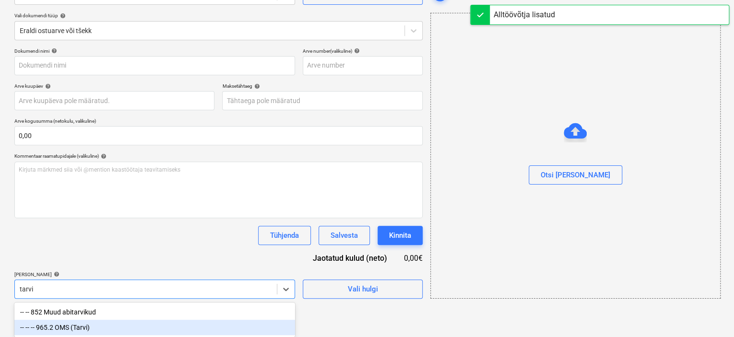
click at [157, 325] on div "-- -- -- 965.2 OMS (Tarvi)" at bounding box center [154, 327] width 281 height 15
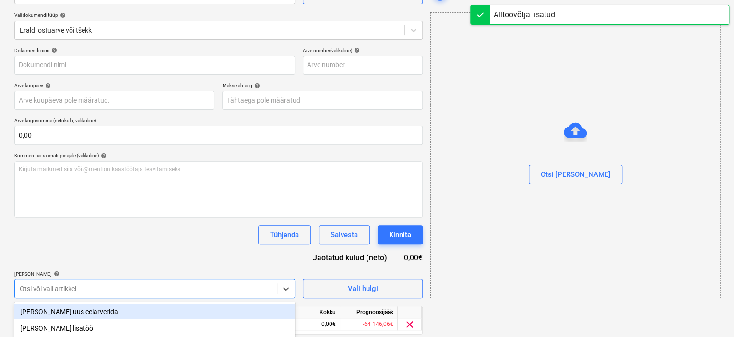
click at [182, 260] on div "Dokumendi nimi help Arve number (valikuline) help Arve kuupäev help Press the d…" at bounding box center [218, 205] width 408 height 314
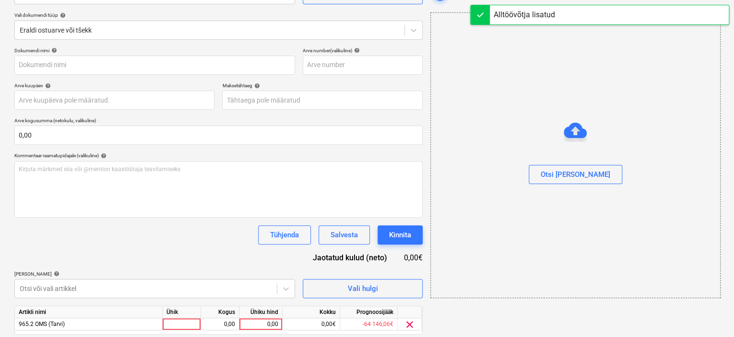
scroll to position [133, 0]
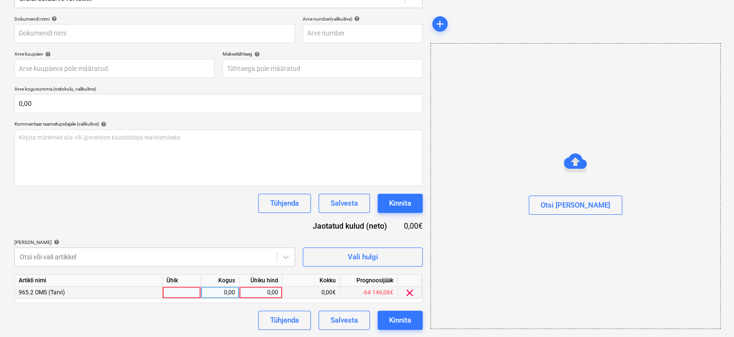
click at [184, 290] on div at bounding box center [182, 293] width 38 height 12
type input "kompl"
click at [268, 292] on input "101523140" at bounding box center [260, 293] width 43 height 12
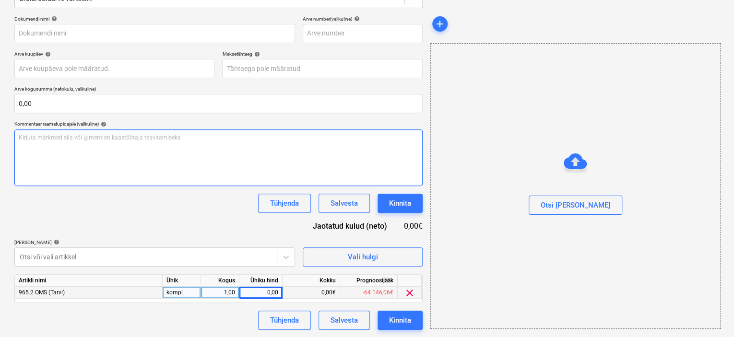
click at [251, 152] on div "Kirjuta märkmed siia või @mention kaastöötaja teavitamiseks ﻿" at bounding box center [218, 158] width 408 height 57
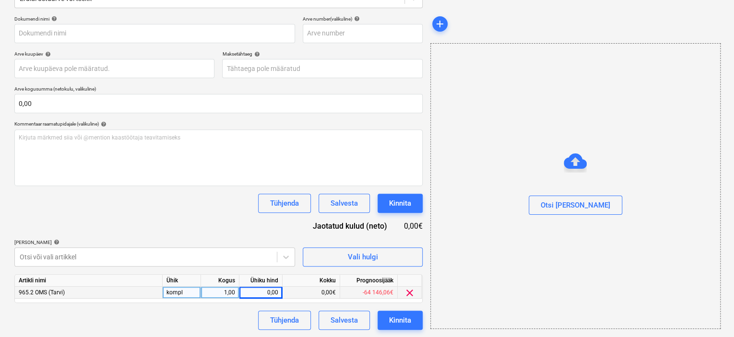
click at [260, 289] on div "0,00" at bounding box center [260, 293] width 35 height 12
type input "765,32"
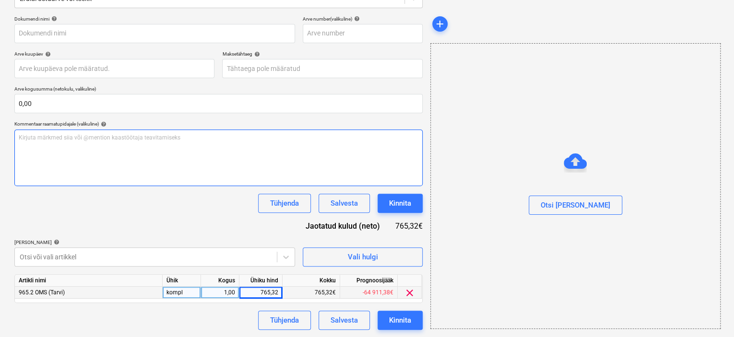
click at [257, 184] on div "Kirjuta märkmed siia või @mention kaastöötaja teavitamiseks ﻿" at bounding box center [218, 158] width 408 height 57
click at [183, 156] on div "Kirjuta märkmed siia või @mention kaastöötaja teavitamiseks ﻿" at bounding box center [218, 158] width 408 height 57
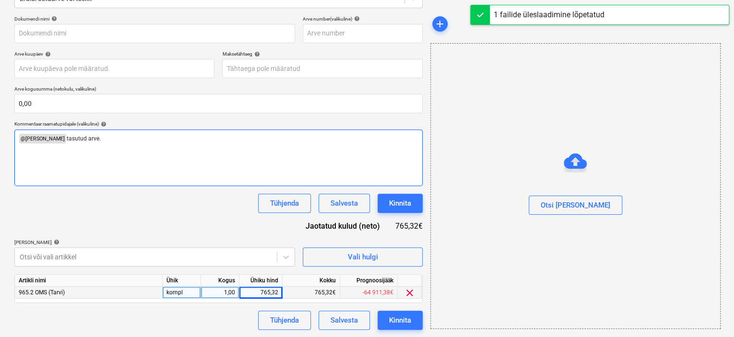
type input "EVELEKT AS 101523140.pdf"
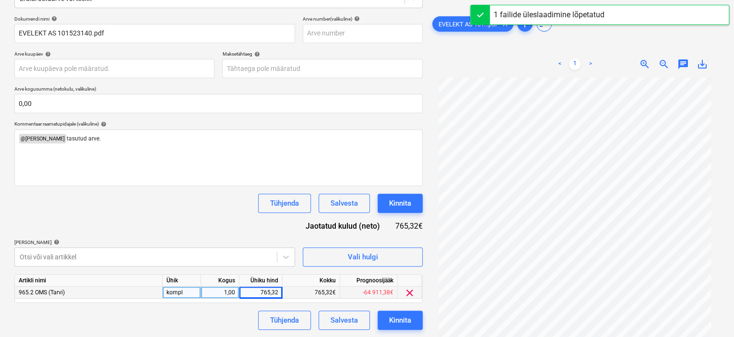
click at [428, 185] on div "EVELEKT AS 101...pdf clear add sort < 1 > zoom_in zoom_out chat 0 save_alt" at bounding box center [575, 124] width 297 height 419
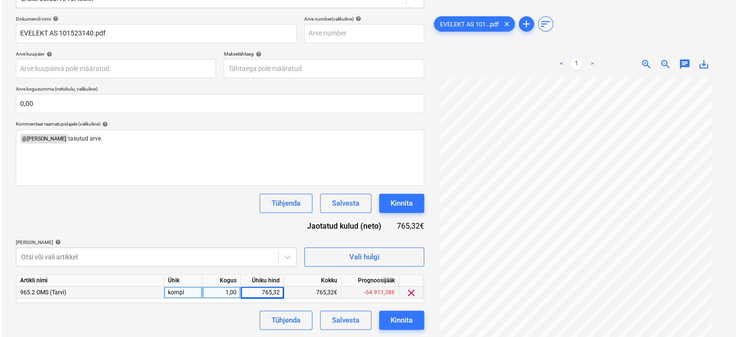
scroll to position [77, 0]
click at [402, 319] on div "Kinnita" at bounding box center [400, 320] width 22 height 12
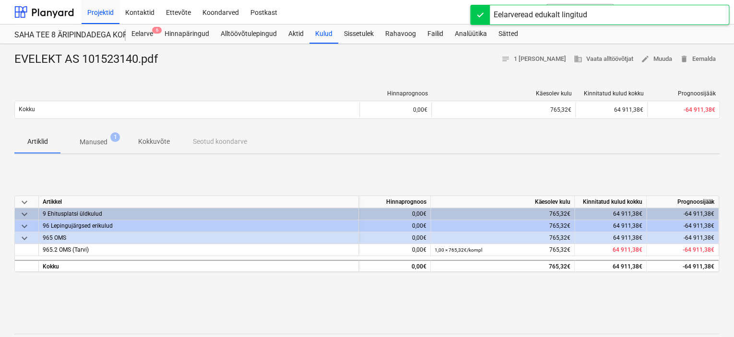
click at [442, 157] on div "EVELEKT AS 101523140.pdf notes 1 [PERSON_NAME] business Vaata alltöövõtjat edit…" at bounding box center [367, 299] width 734 height 511
